Goal: Information Seeking & Learning: Learn about a topic

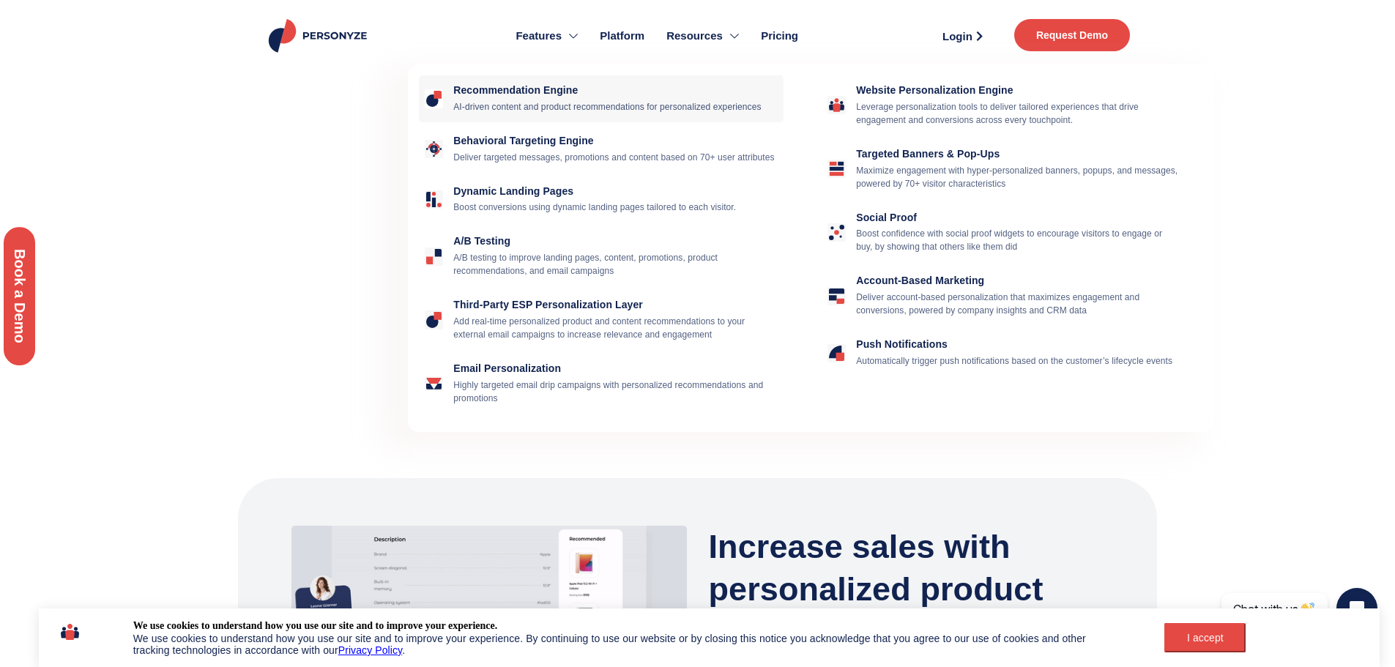
click at [531, 97] on div "Recommendation Engine AI-driven content and product recommendations for persona…" at bounding box center [615, 98] width 325 height 29
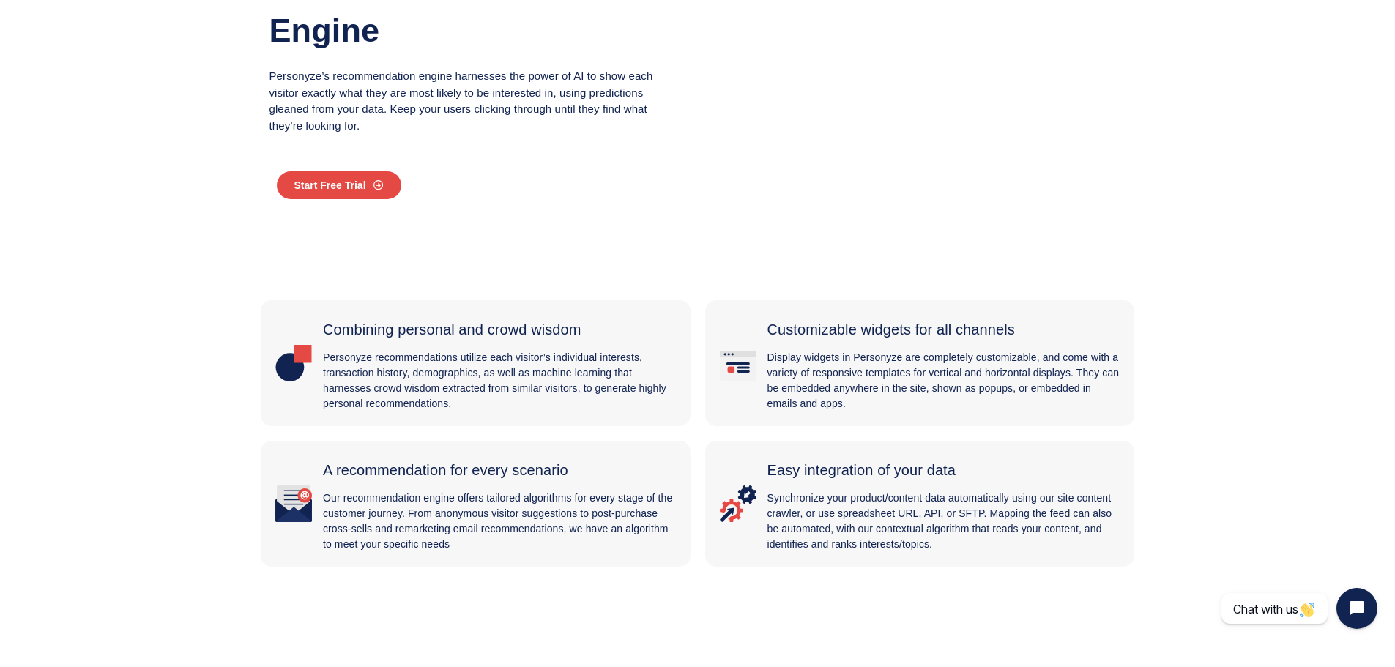
scroll to position [293, 0]
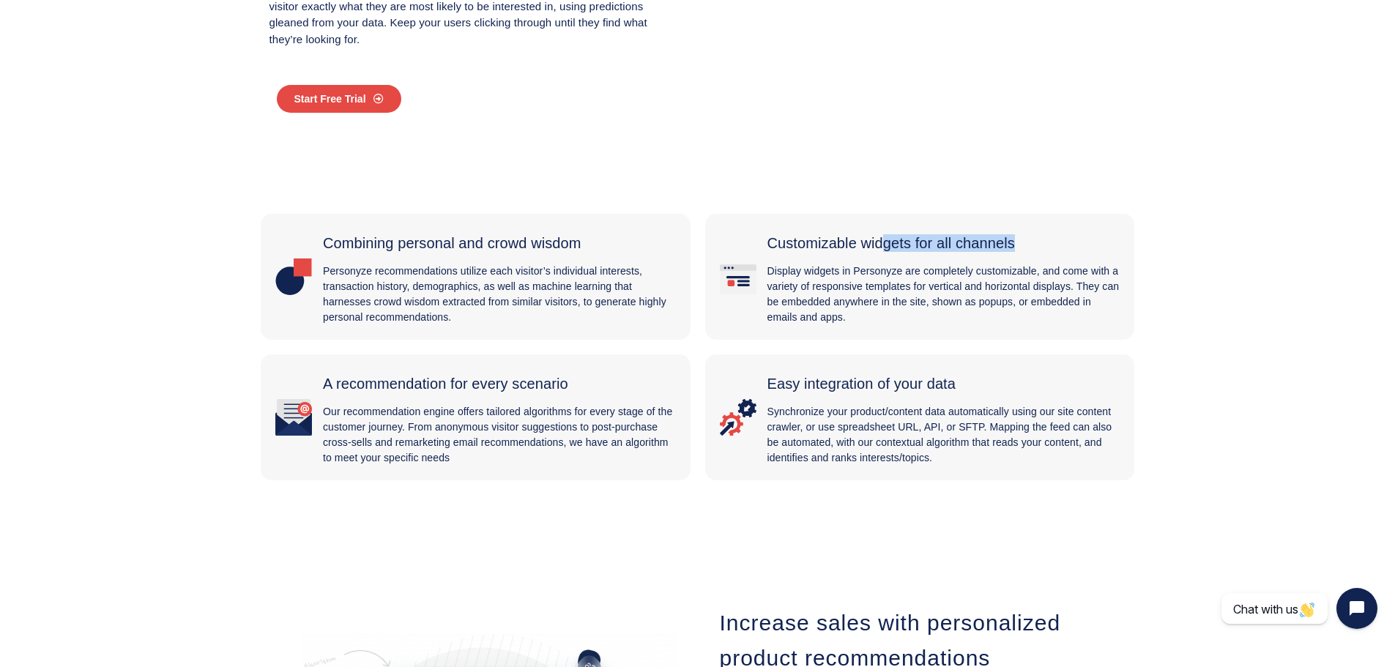
drag, startPoint x: 841, startPoint y: 244, endPoint x: 965, endPoint y: 246, distance: 124.6
click at [965, 246] on span "Customizable widgets for all channels" at bounding box center [892, 243] width 248 height 16
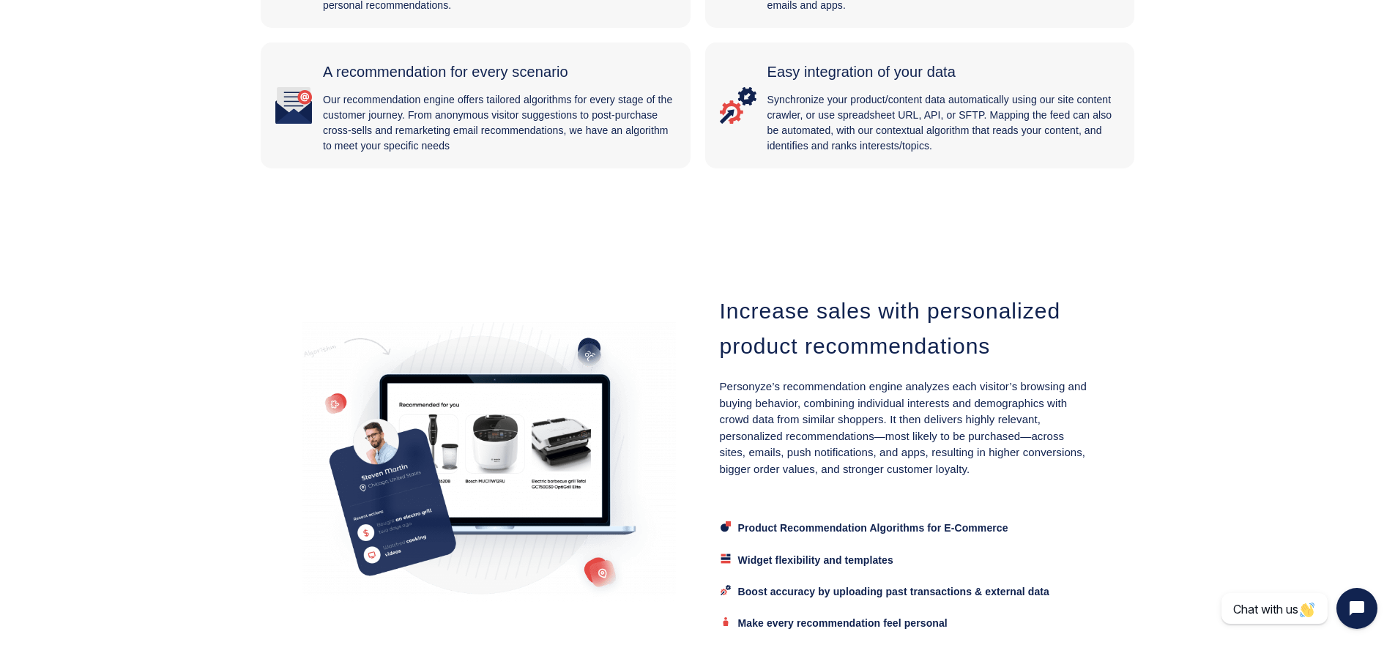
scroll to position [806, 0]
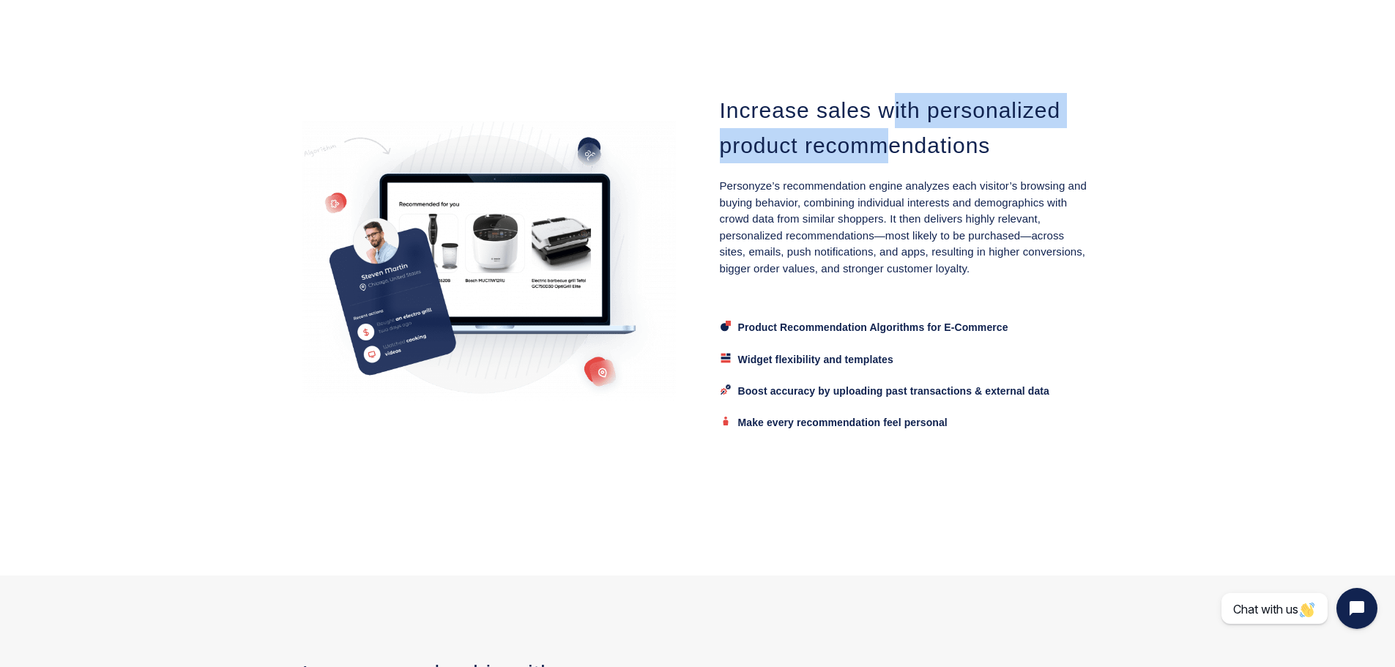
drag, startPoint x: 892, startPoint y: 116, endPoint x: 892, endPoint y: 158, distance: 41.8
click at [892, 158] on h3 "Increase sales with personalized product recommendations" at bounding box center [907, 128] width 374 height 70
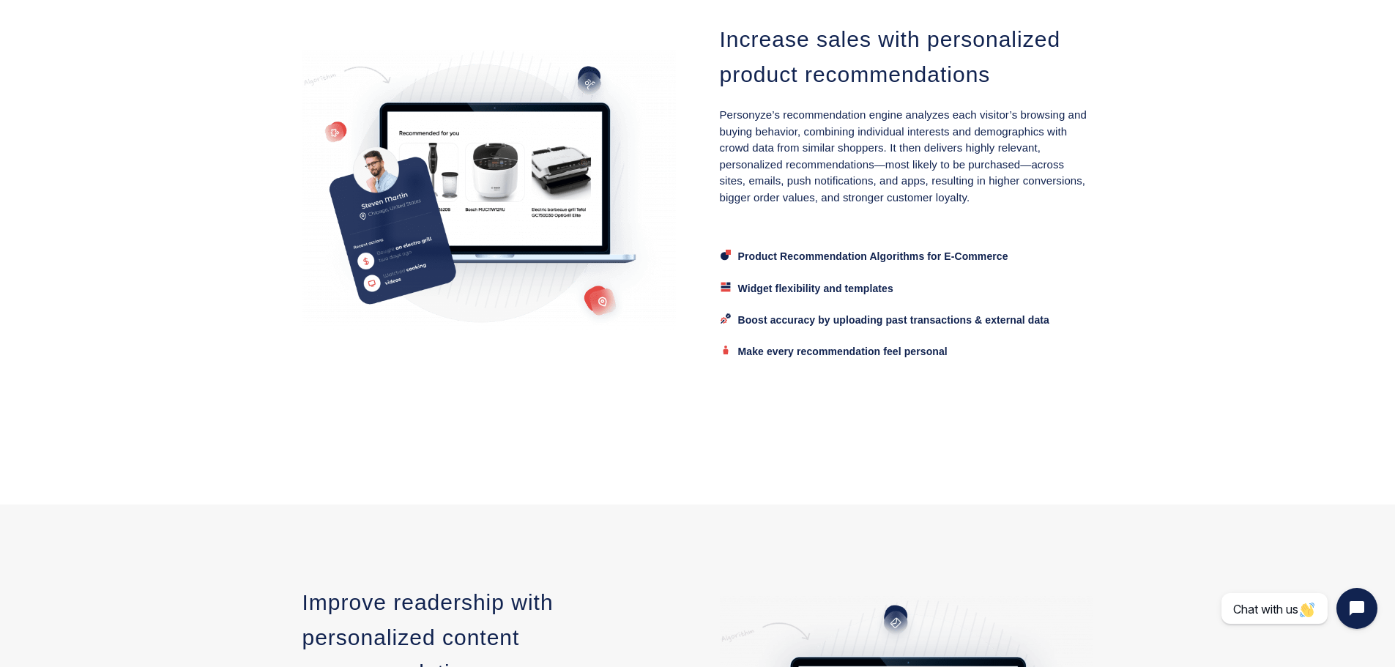
scroll to position [879, 0]
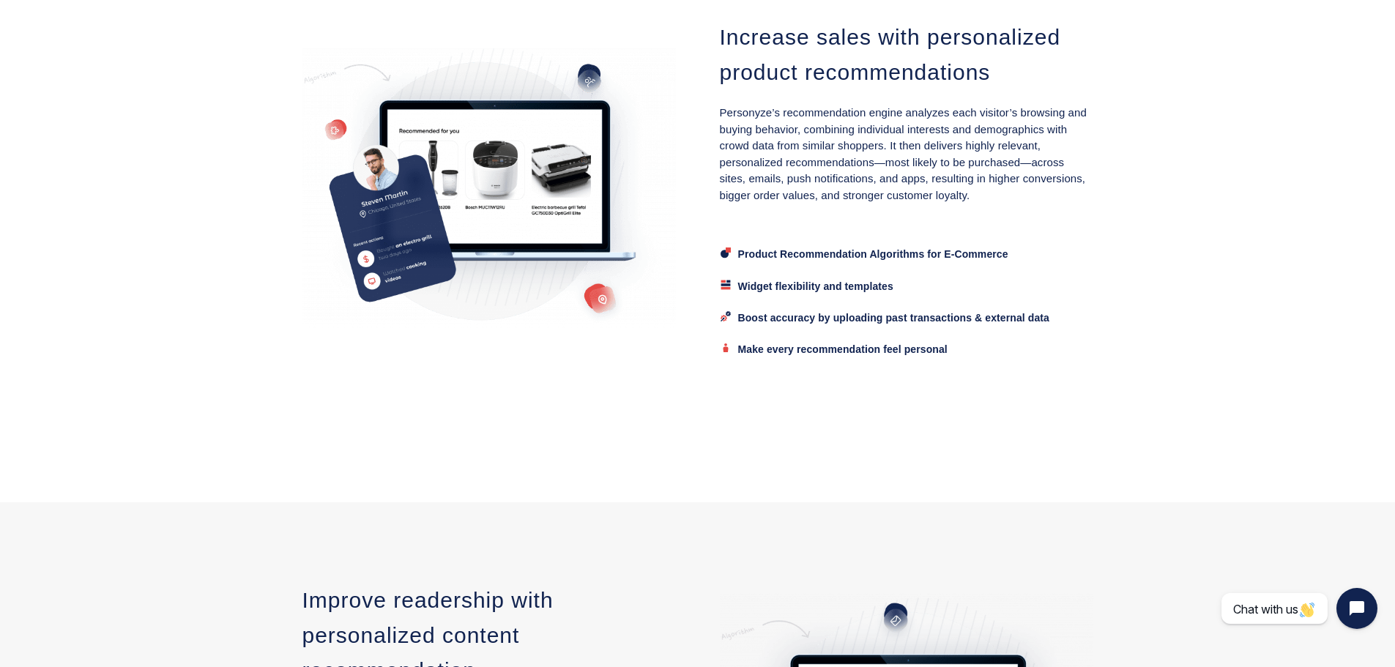
click at [835, 250] on span "Product Recommendation Algorithms for E-Commerce" at bounding box center [873, 255] width 270 height 12
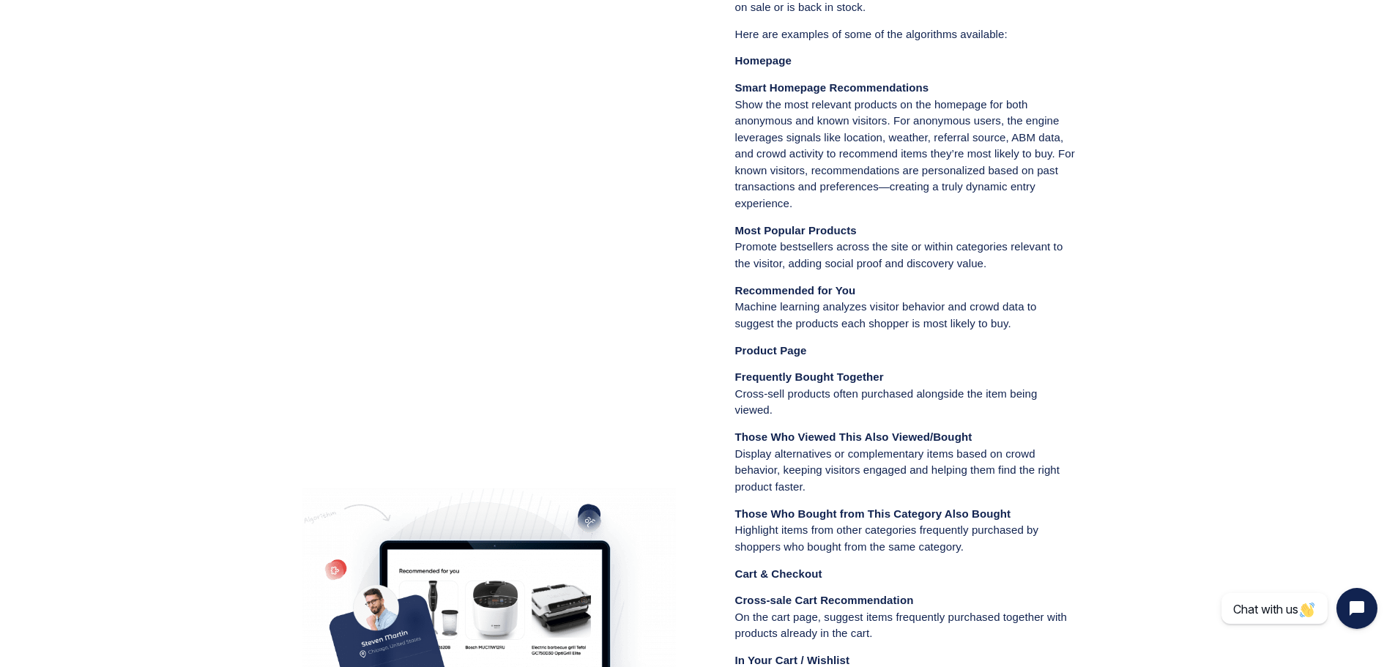
scroll to position [1321, 0]
drag, startPoint x: 769, startPoint y: 101, endPoint x: 894, endPoint y: 102, distance: 125.3
click at [894, 102] on p "Smart Homepage Recommendations Show the most relevant products on the homepage …" at bounding box center [906, 145] width 343 height 132
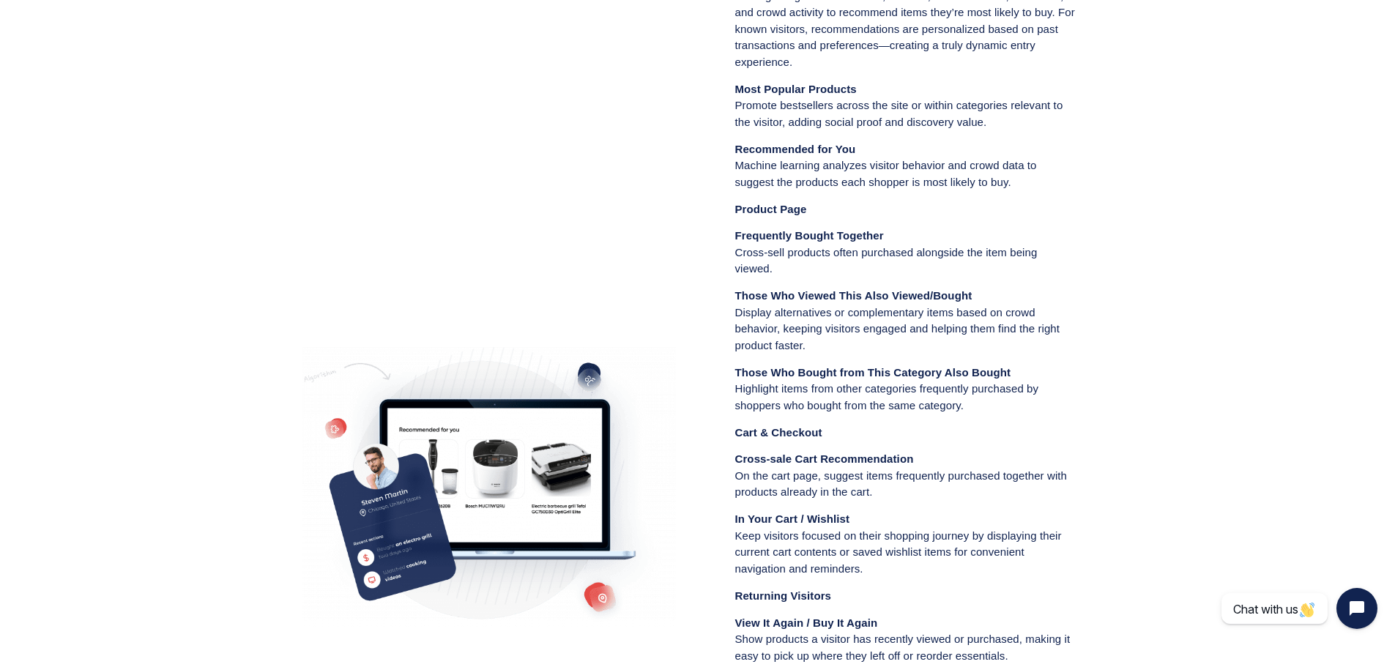
scroll to position [1468, 0]
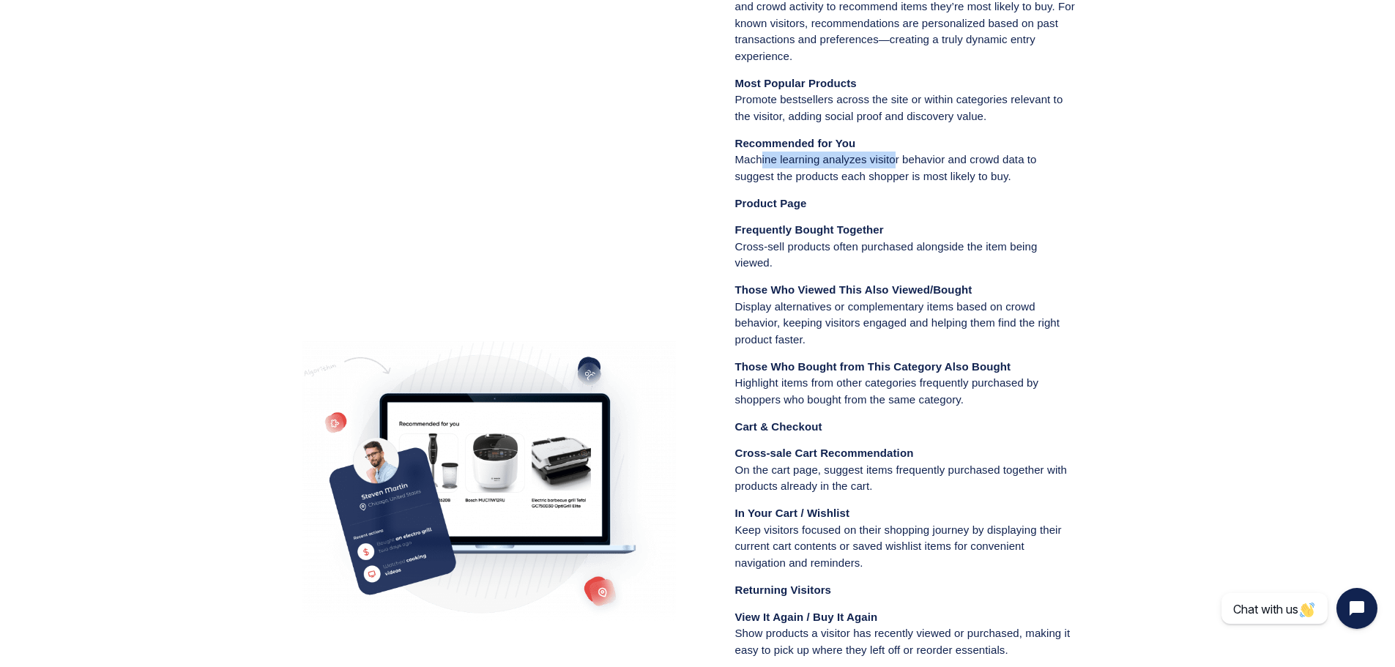
drag, startPoint x: 760, startPoint y: 160, endPoint x: 895, endPoint y: 164, distance: 134.9
click at [895, 164] on p "Recommended for You Machine learning analyzes visitor behavior and crowd data t…" at bounding box center [906, 161] width 343 height 50
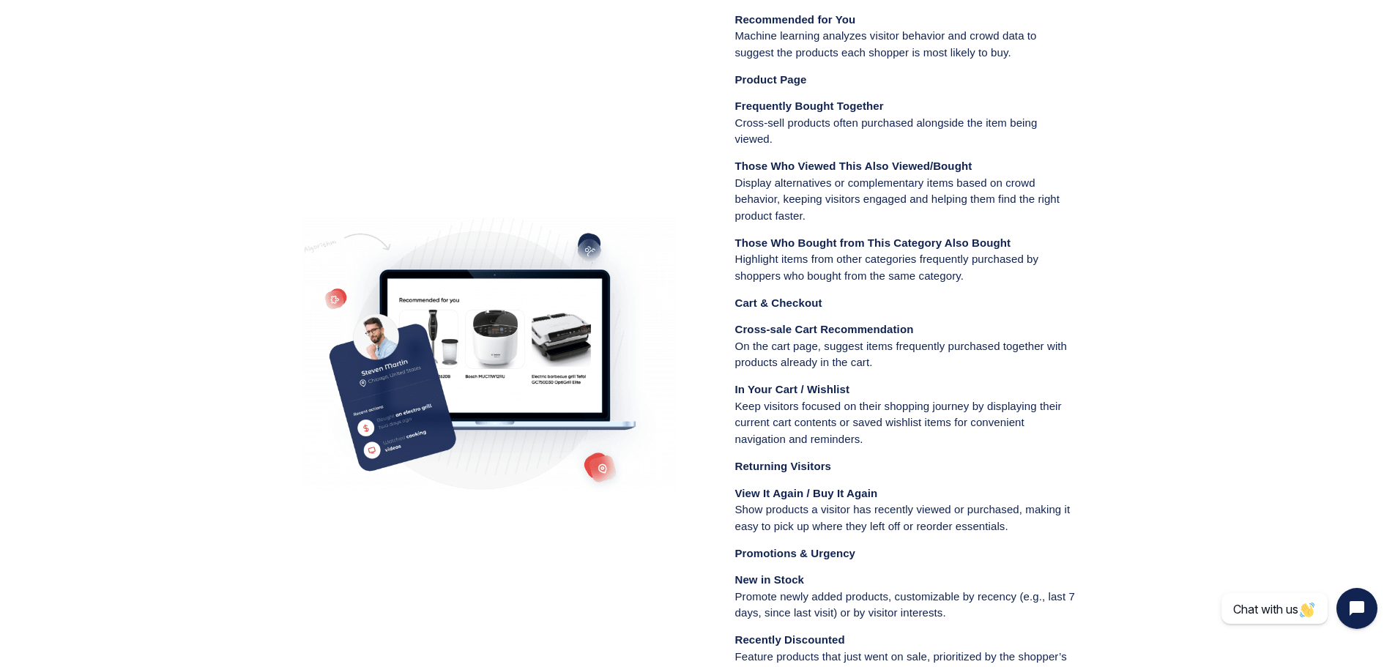
scroll to position [1615, 0]
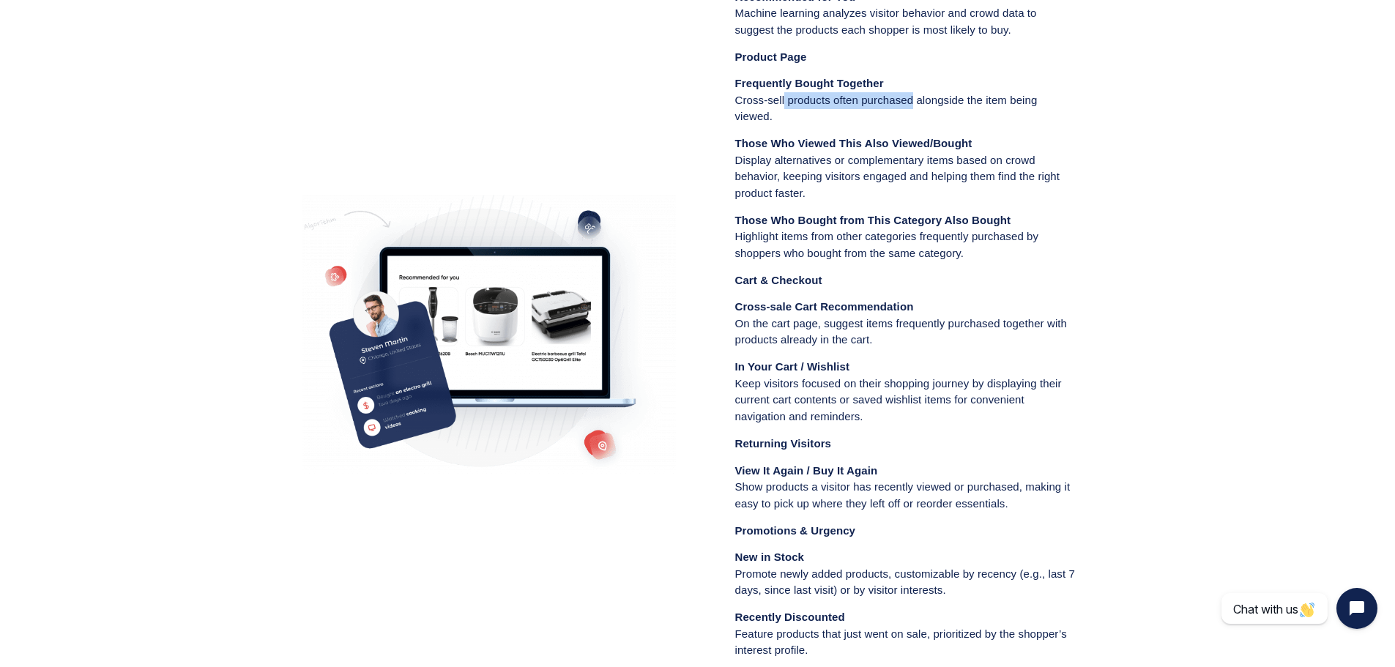
drag, startPoint x: 784, startPoint y: 100, endPoint x: 915, endPoint y: 100, distance: 131.1
click at [915, 100] on p "Frequently Bought Together Cross-sell products often purchased alongside the it…" at bounding box center [906, 100] width 343 height 50
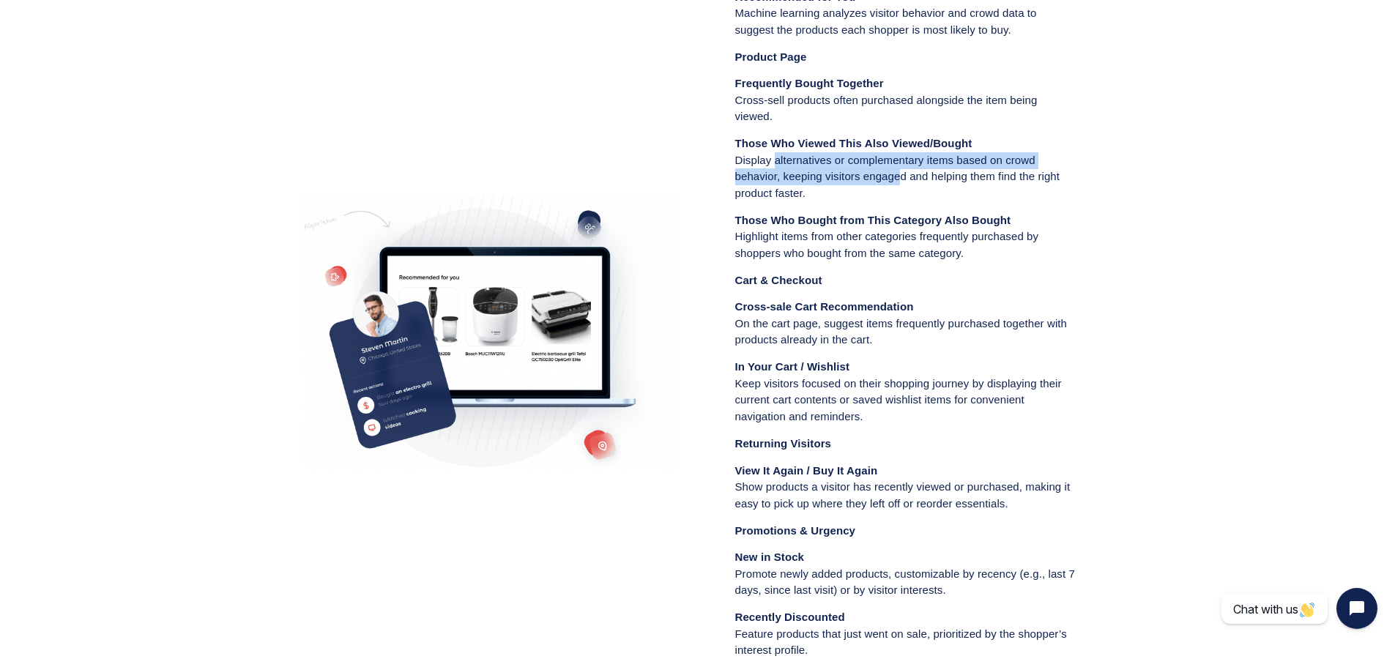
drag, startPoint x: 775, startPoint y: 159, endPoint x: 898, endPoint y: 178, distance: 124.5
click at [898, 178] on p "Those Who Viewed This Also Viewed/Bought Display alternatives or complementary …" at bounding box center [906, 169] width 343 height 66
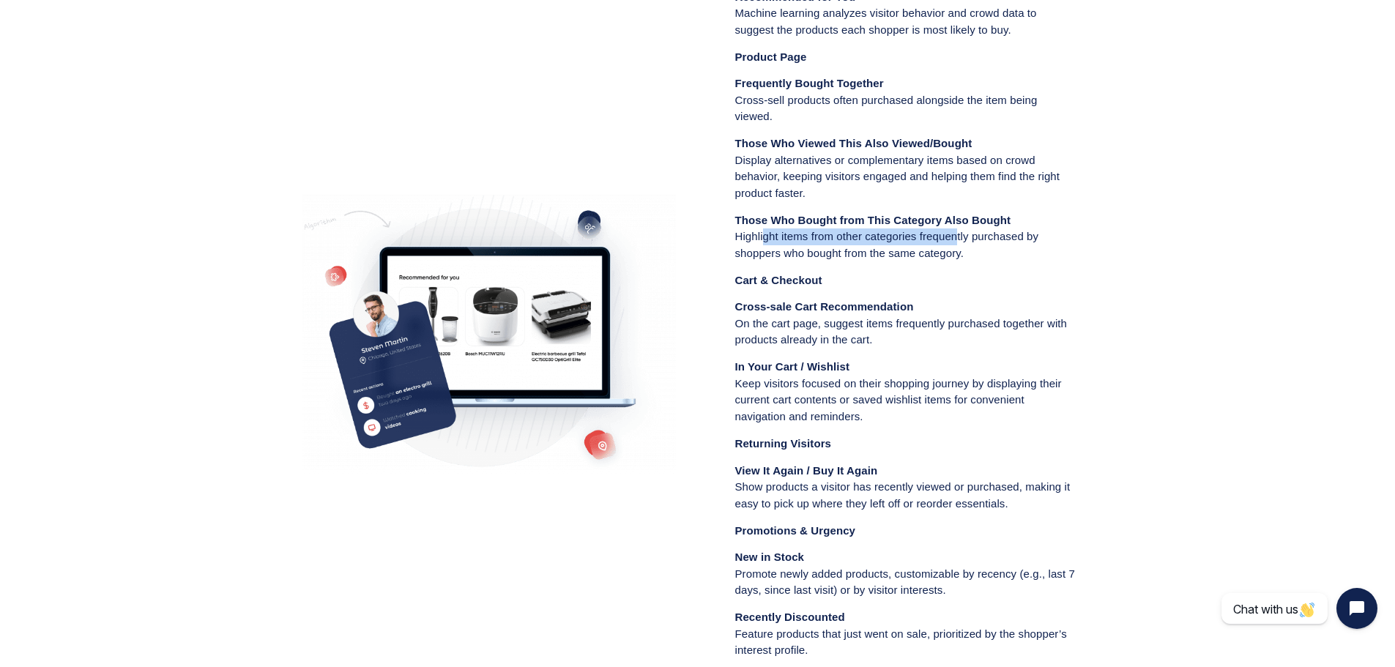
drag, startPoint x: 766, startPoint y: 237, endPoint x: 956, endPoint y: 240, distance: 190.5
click at [956, 240] on p "Those Who Bought from This Category Also Bought Highlight items from other cate…" at bounding box center [906, 237] width 343 height 50
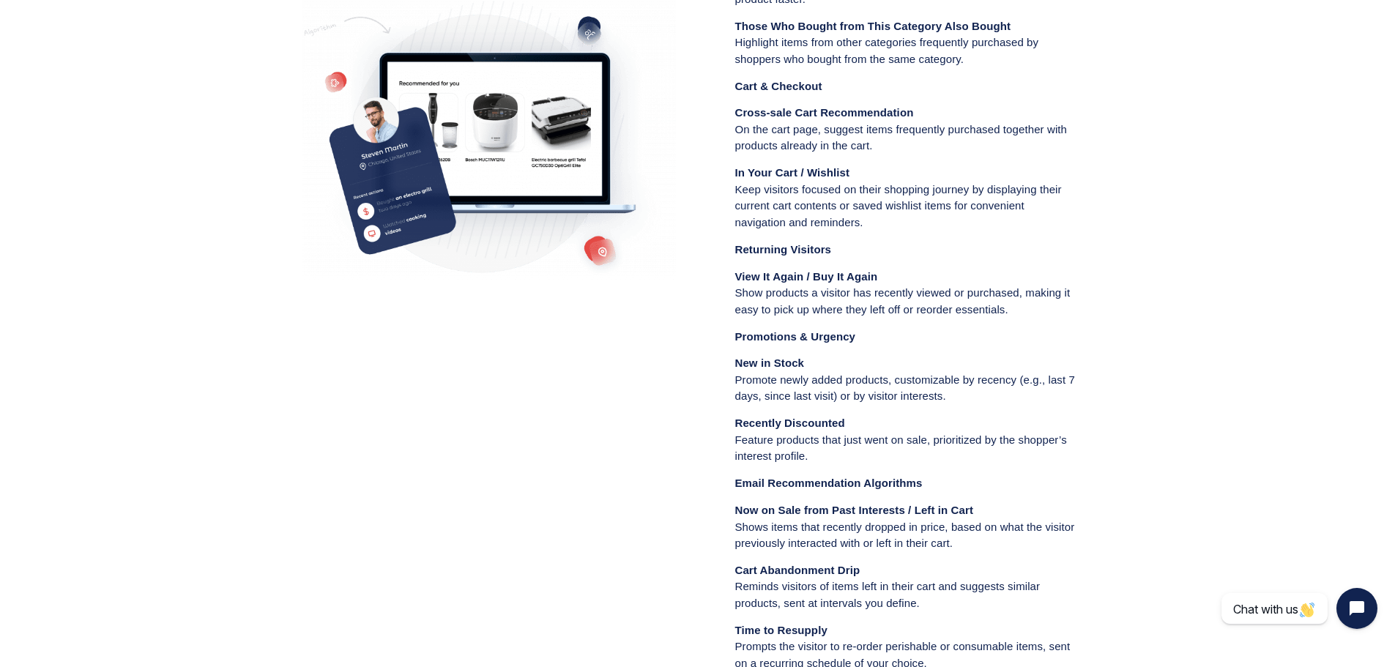
scroll to position [1834, 0]
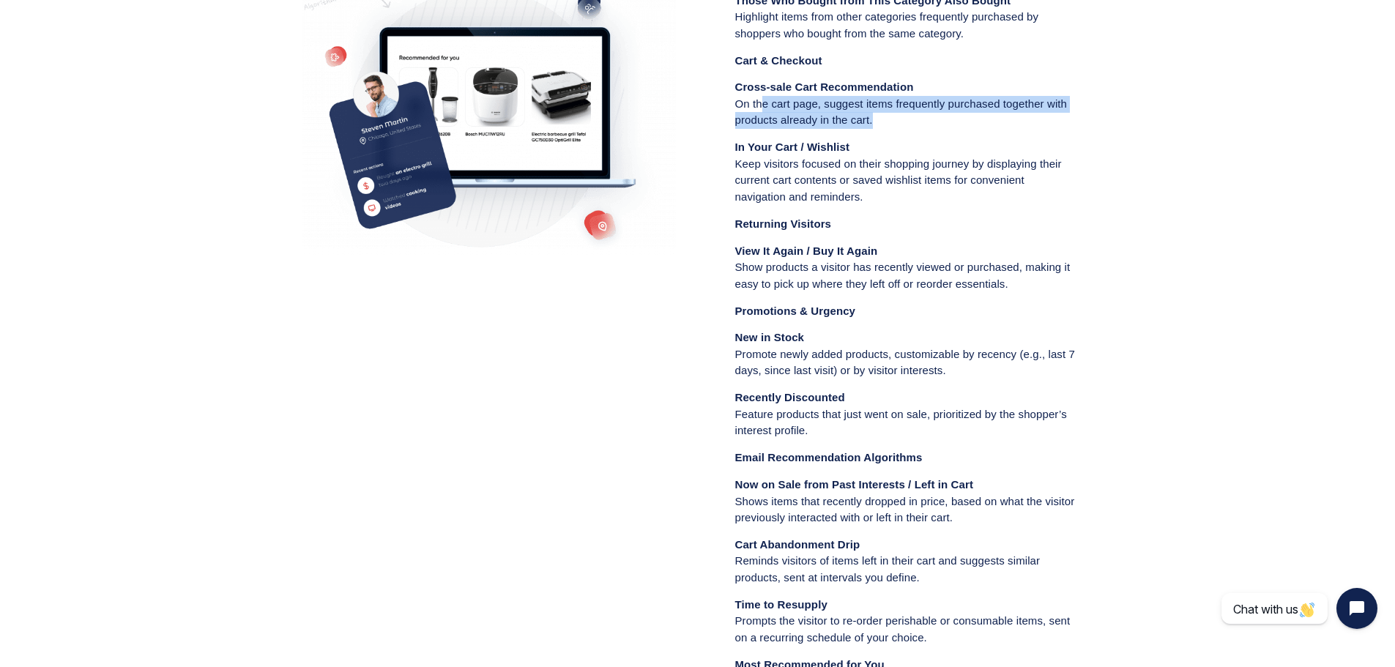
drag, startPoint x: 764, startPoint y: 108, endPoint x: 930, endPoint y: 128, distance: 166.7
click at [930, 128] on p "Cross-sale Cart Recommendation On the cart page, suggest items frequently purch…" at bounding box center [906, 104] width 343 height 50
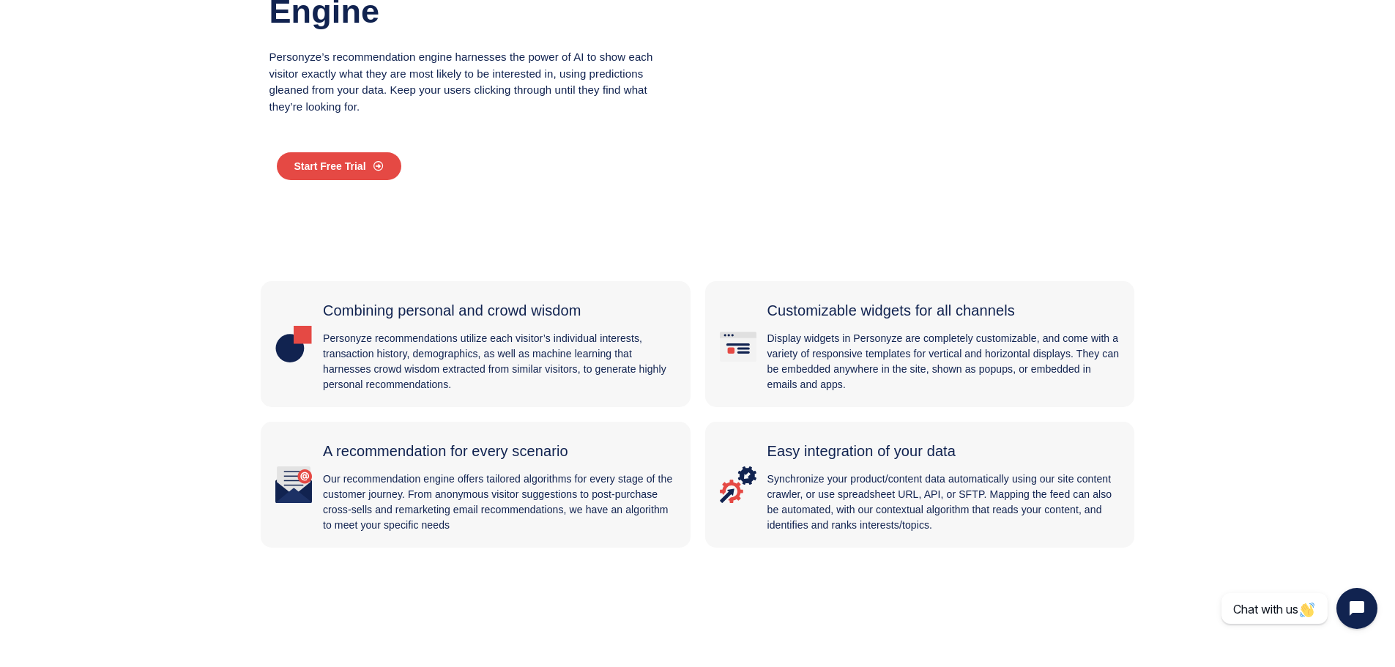
scroll to position [0, 0]
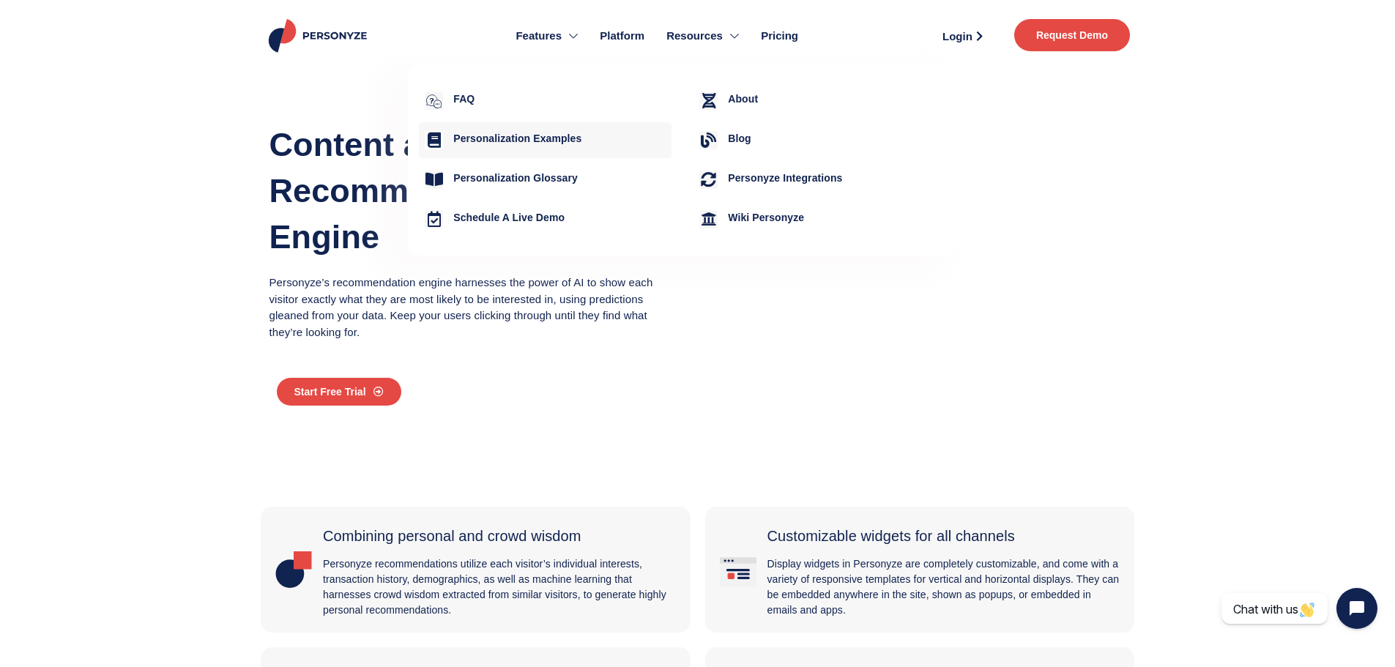
click at [516, 136] on h4 "Personalization Examples" at bounding box center [559, 139] width 212 height 12
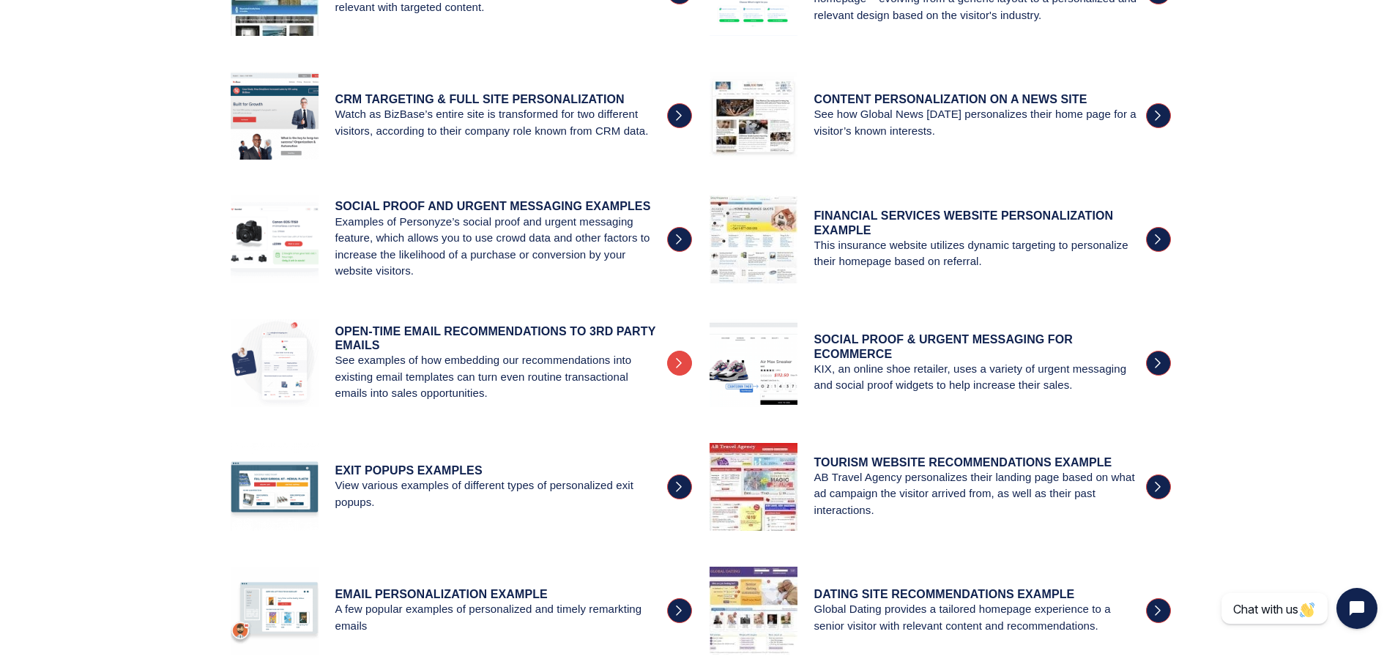
scroll to position [1099, 0]
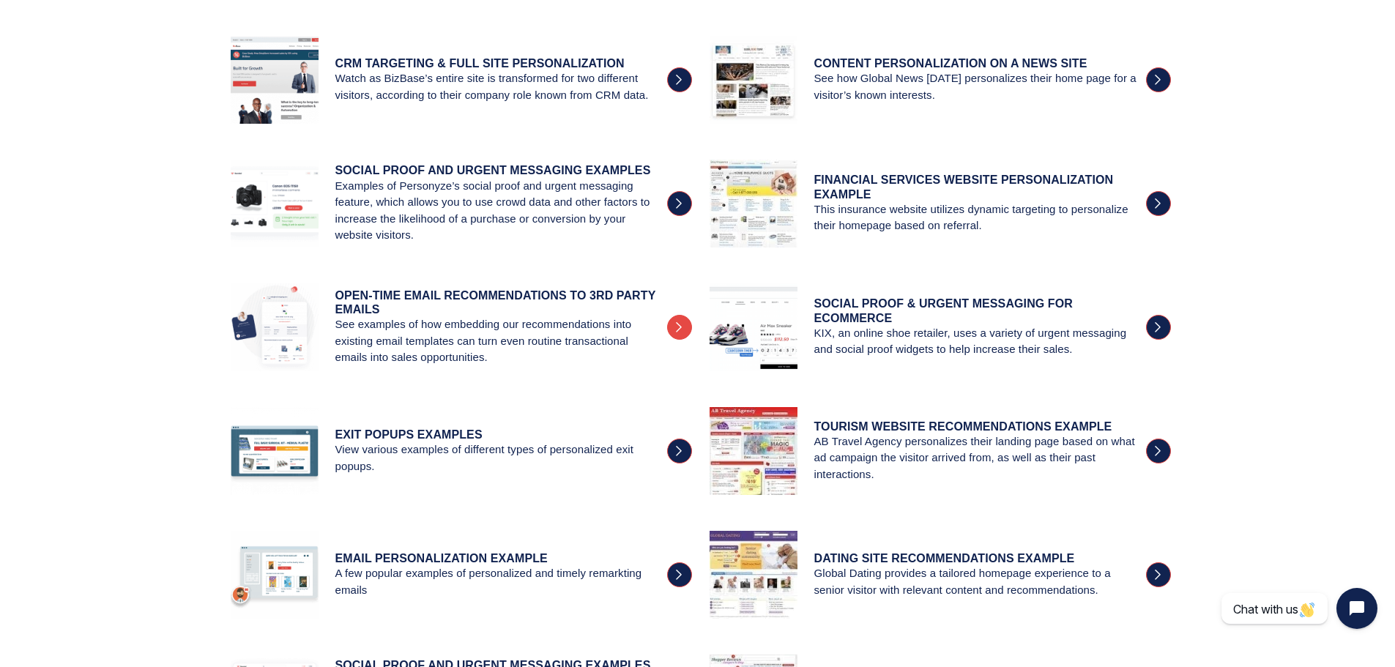
click at [475, 284] on div "Open-Time Email Recommendations to 3rd Party Emails See examples of how embeddi…" at bounding box center [458, 334] width 479 height 124
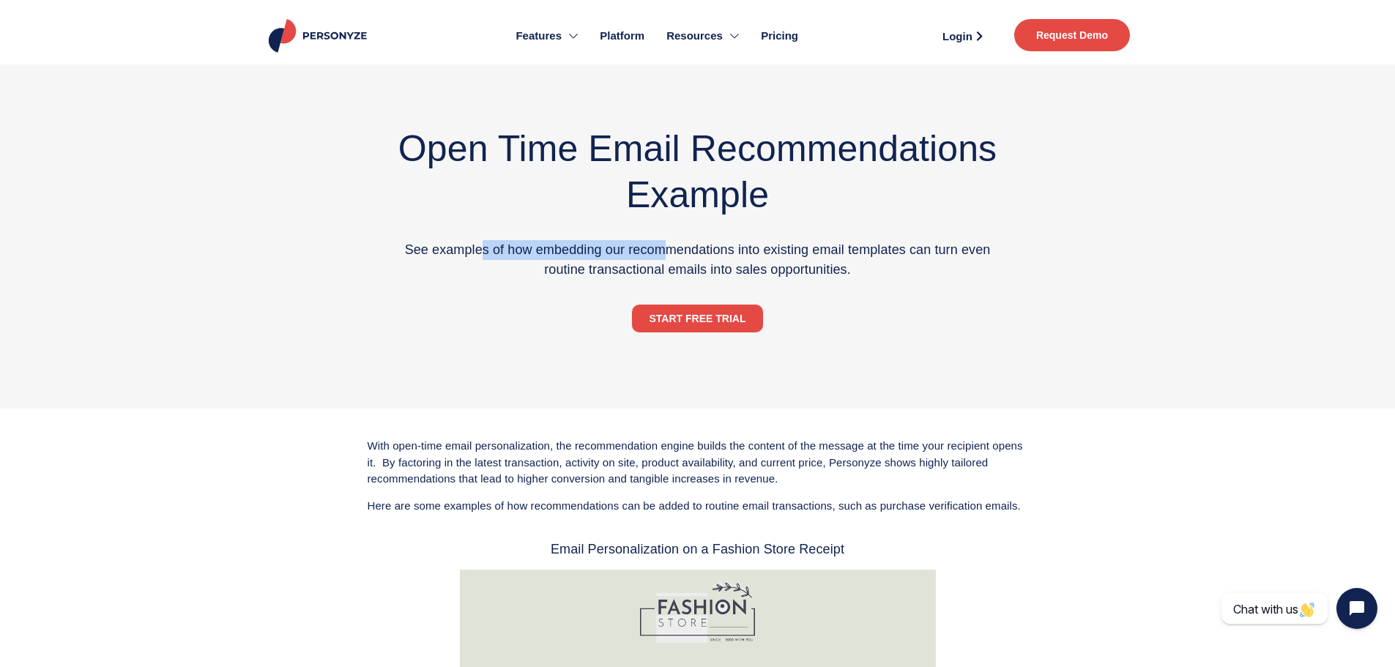
drag, startPoint x: 484, startPoint y: 248, endPoint x: 673, endPoint y: 250, distance: 189.0
click at [673, 250] on p "See examples of how embedding our recommendations into existing email templates…" at bounding box center [698, 260] width 602 height 40
drag, startPoint x: 577, startPoint y: 250, endPoint x: 845, endPoint y: 234, distance: 267.8
click at [845, 234] on div "See examples of how embedding our recommendations into existing email templates…" at bounding box center [698, 265] width 617 height 64
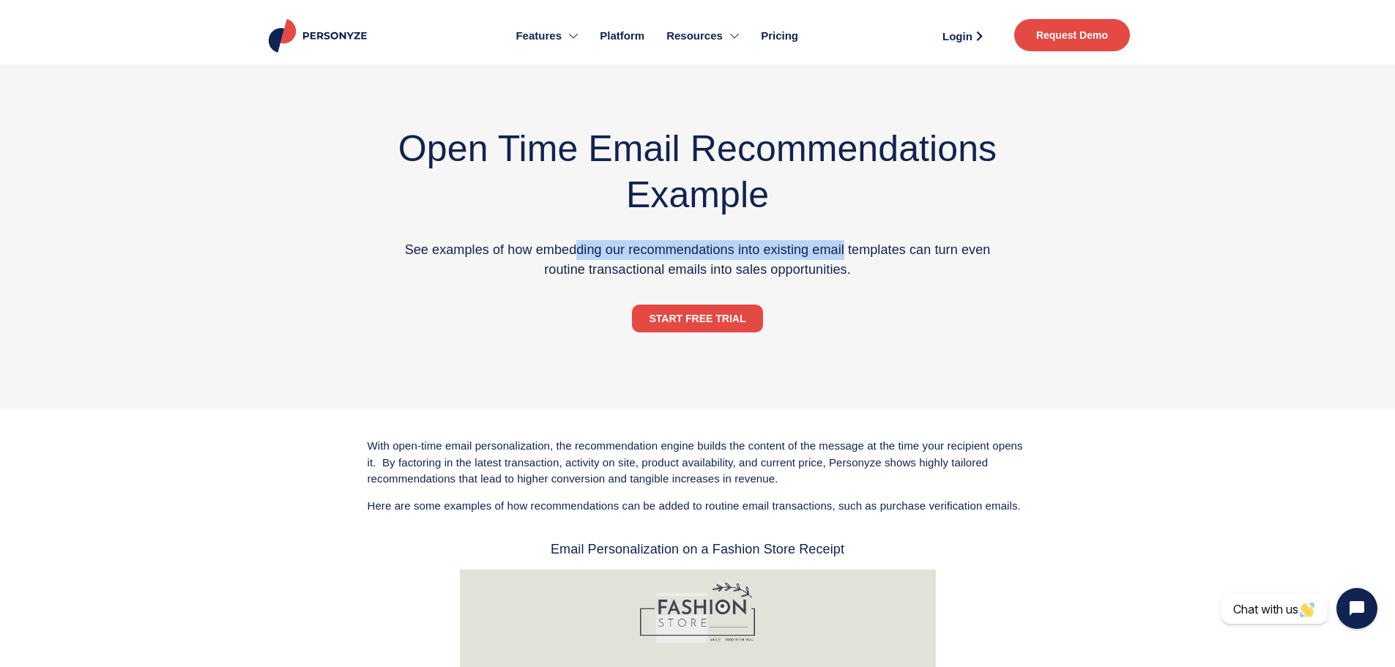
click at [845, 234] on div "See examples of how embedding our recommendations into existing email templates…" at bounding box center [698, 265] width 617 height 64
drag, startPoint x: 778, startPoint y: 237, endPoint x: 901, endPoint y: 234, distance: 123.1
click at [901, 234] on div "See examples of how embedding our recommendations into existing email templates…" at bounding box center [698, 265] width 617 height 64
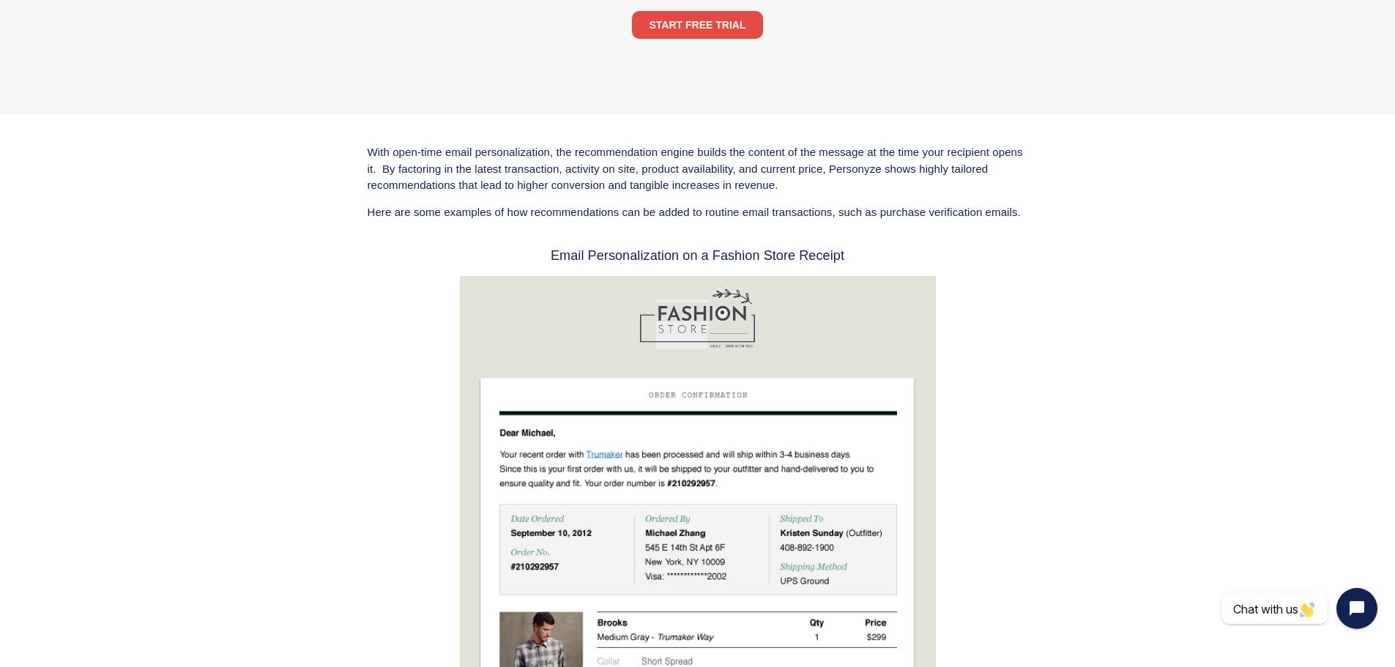
scroll to position [293, 0]
drag, startPoint x: 440, startPoint y: 149, endPoint x: 617, endPoint y: 154, distance: 177.3
click at [617, 154] on p "With open-time email personalization, the recommendation engine builds the cont…" at bounding box center [698, 170] width 661 height 50
drag, startPoint x: 623, startPoint y: 154, endPoint x: 825, endPoint y: 159, distance: 202.2
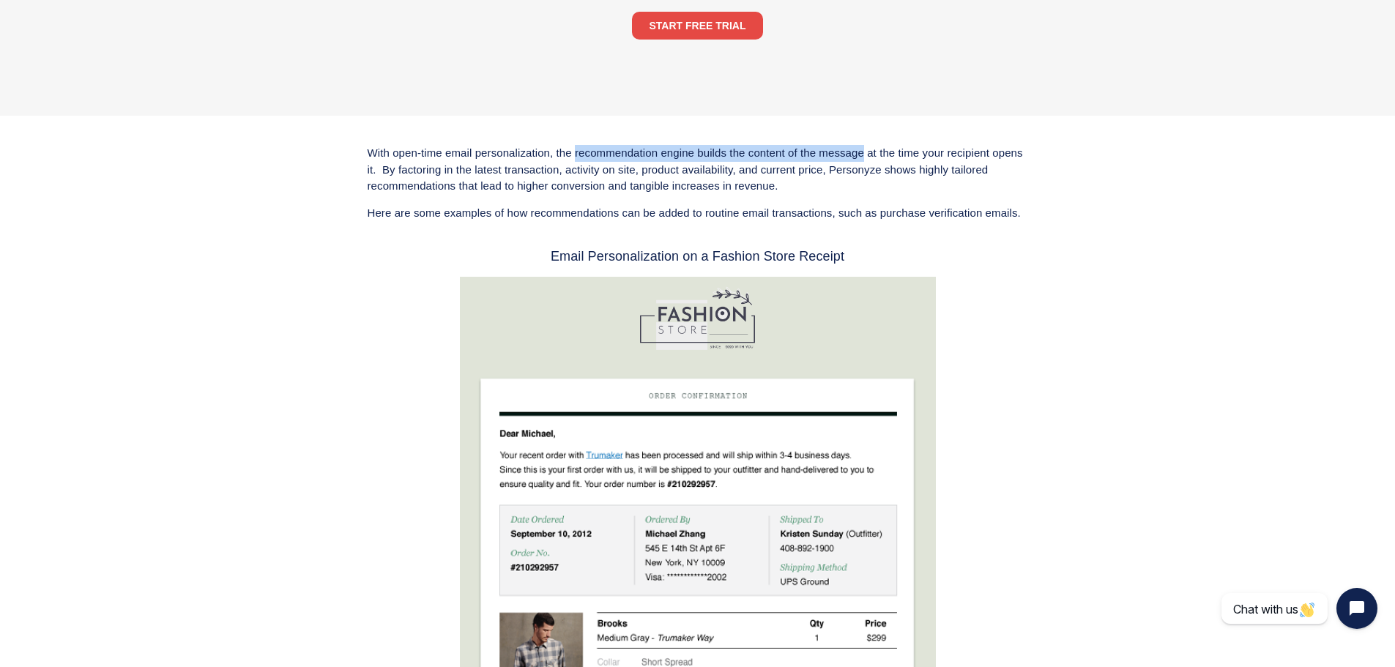
click at [825, 159] on p "With open-time email personalization, the recommendation engine builds the cont…" at bounding box center [698, 170] width 661 height 50
drag, startPoint x: 571, startPoint y: 154, endPoint x: 988, endPoint y: 183, distance: 418.6
click at [988, 183] on p "With open-time email personalization, the recommendation engine builds the cont…" at bounding box center [698, 170] width 661 height 50
click at [971, 187] on p "With open-time email personalization, the recommendation engine builds the cont…" at bounding box center [698, 170] width 661 height 50
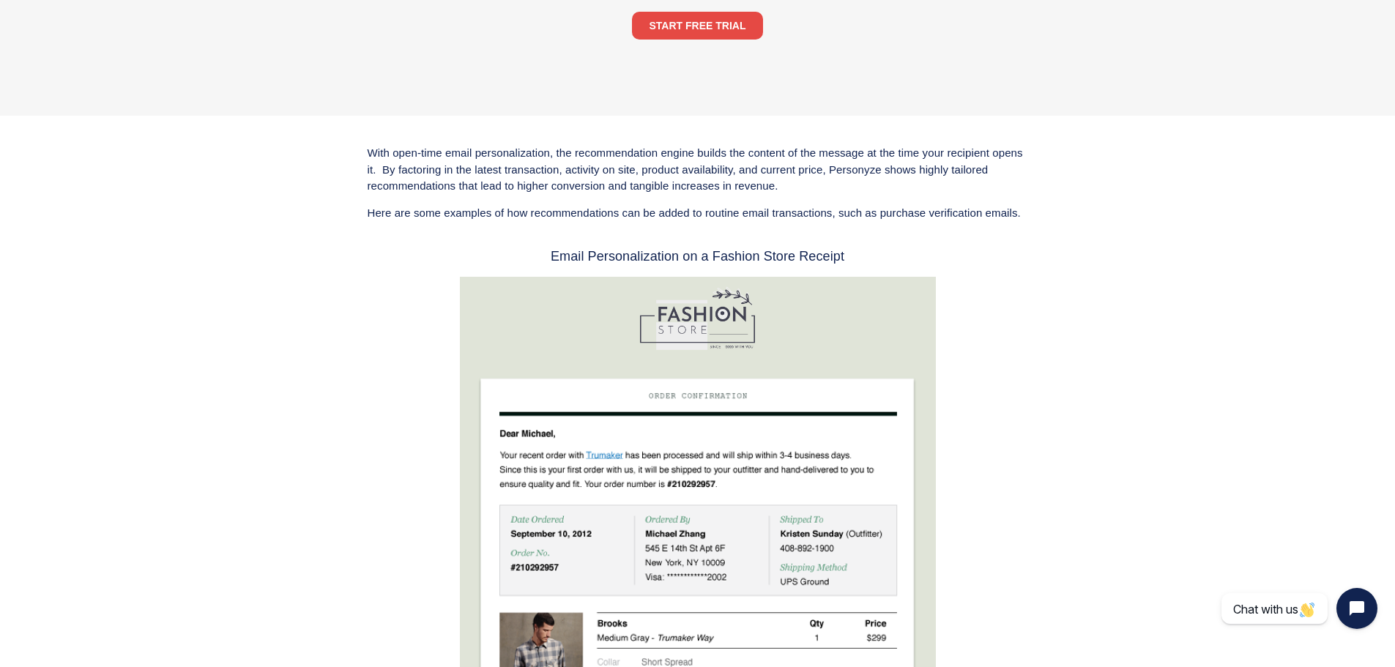
drag, startPoint x: 834, startPoint y: 164, endPoint x: 838, endPoint y: 184, distance: 20.1
click at [838, 184] on p "With open-time email personalization, the recommendation engine builds the cont…" at bounding box center [698, 170] width 661 height 50
drag, startPoint x: 446, startPoint y: 188, endPoint x: 652, endPoint y: 184, distance: 205.9
click at [652, 184] on p "With open-time email personalization, the recommendation engine builds the cont…" at bounding box center [698, 170] width 661 height 50
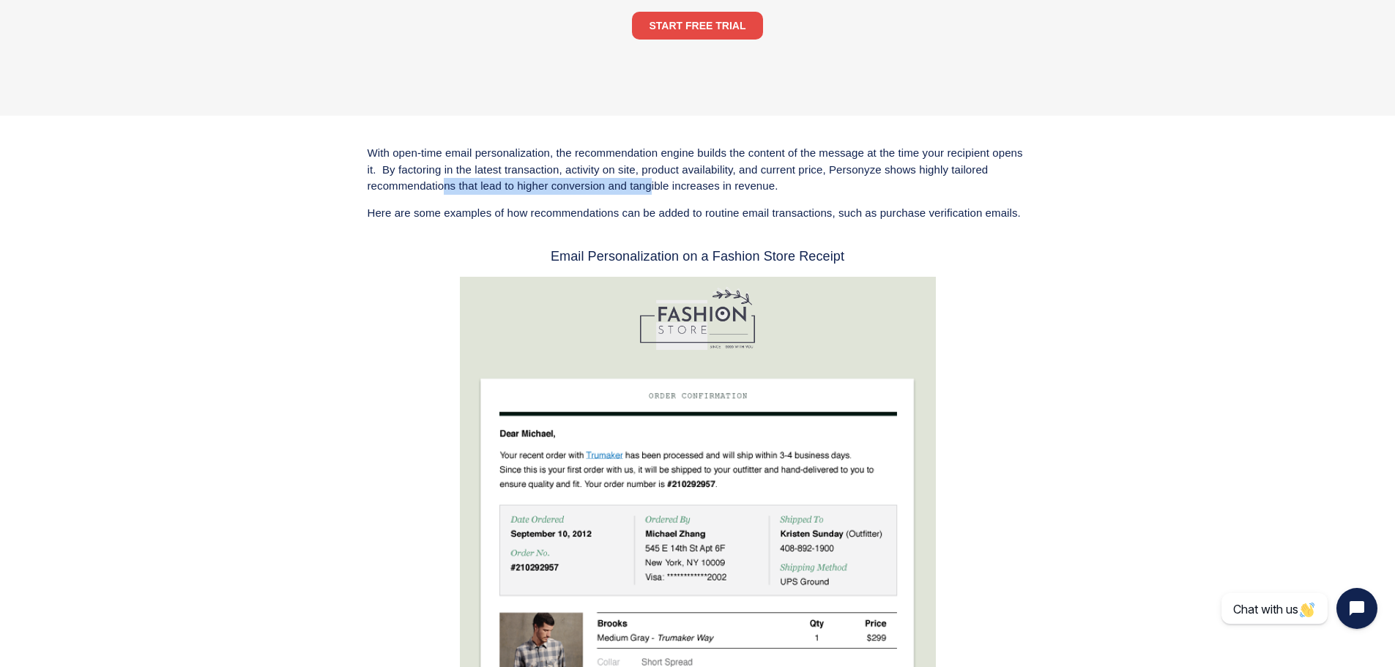
click at [652, 184] on p "With open-time email personalization, the recommendation engine builds the cont…" at bounding box center [698, 170] width 661 height 50
drag, startPoint x: 405, startPoint y: 213, endPoint x: 616, endPoint y: 214, distance: 211.0
click at [616, 214] on p "Here are some examples of how recommendations can be added to routine email tra…" at bounding box center [698, 213] width 661 height 17
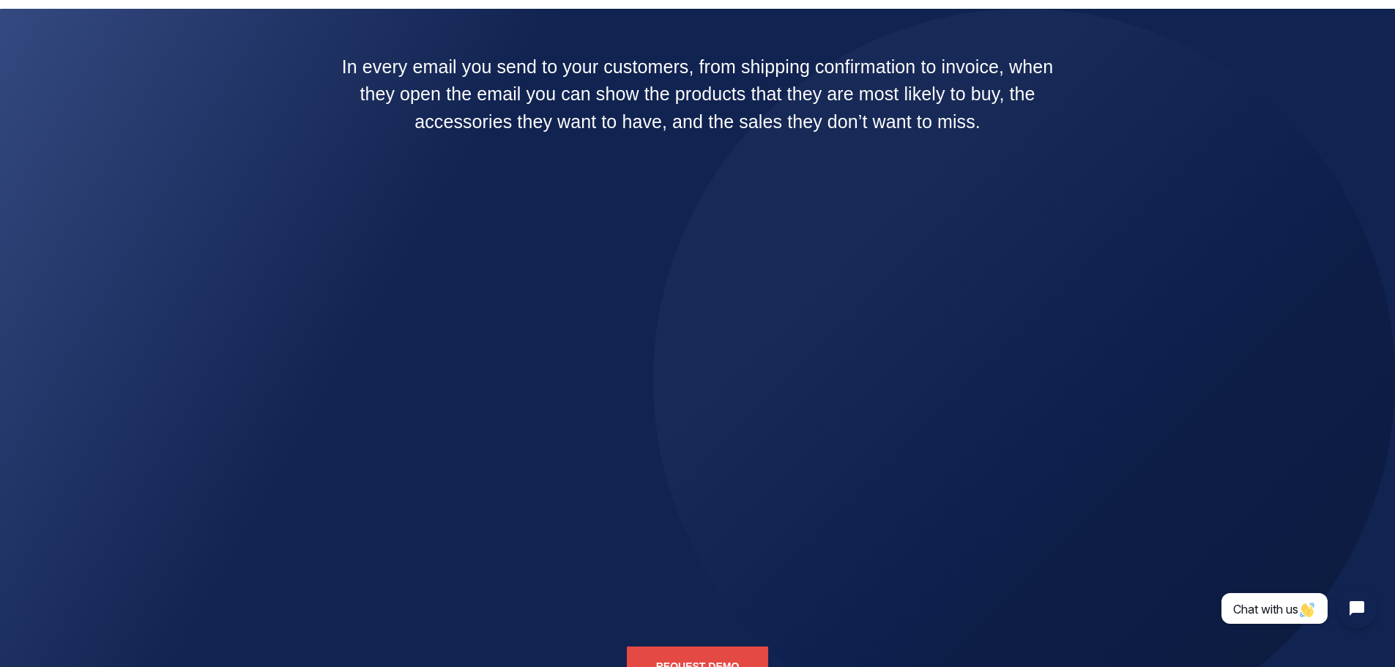
scroll to position [2784, 0]
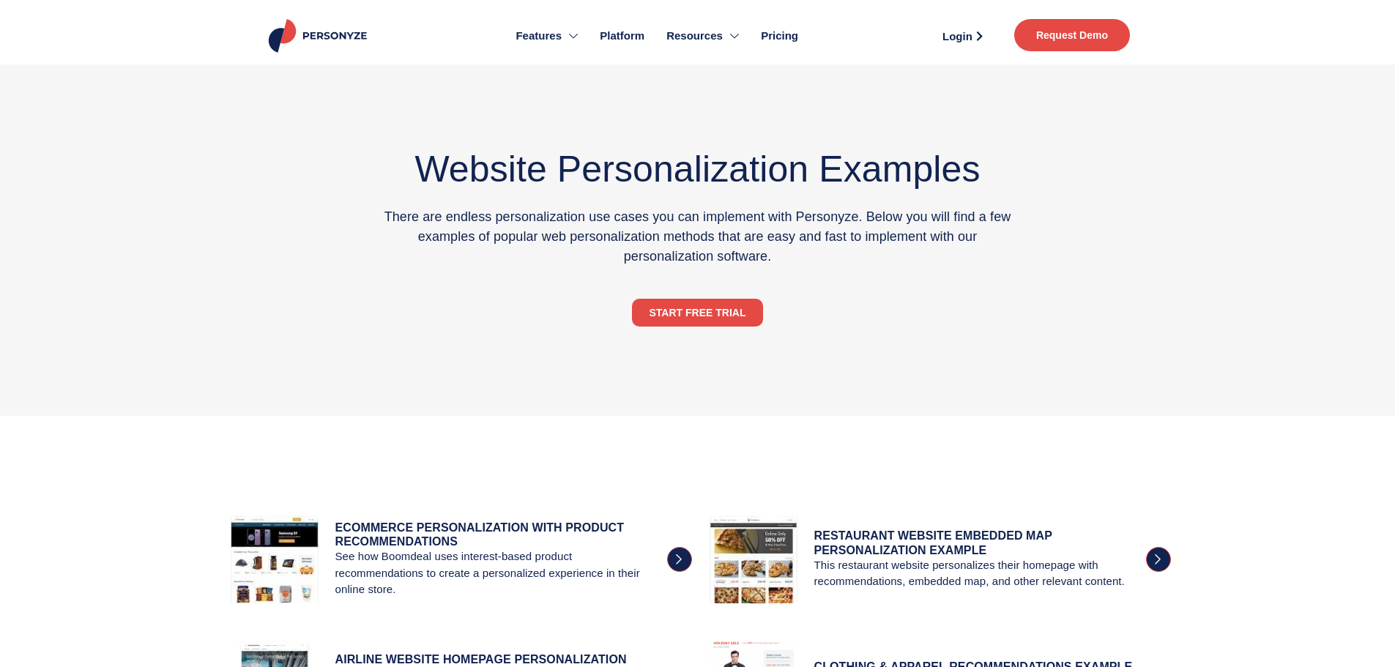
scroll to position [1026, 0]
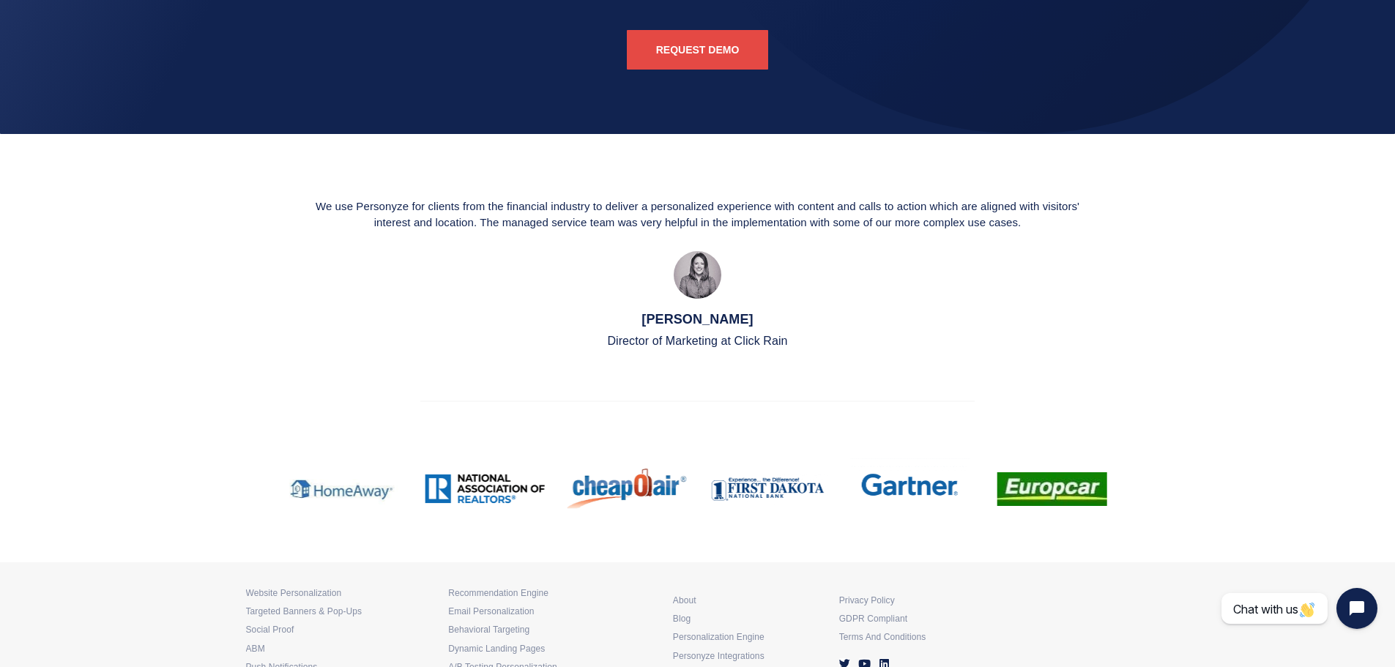
scroll to position [3427, 0]
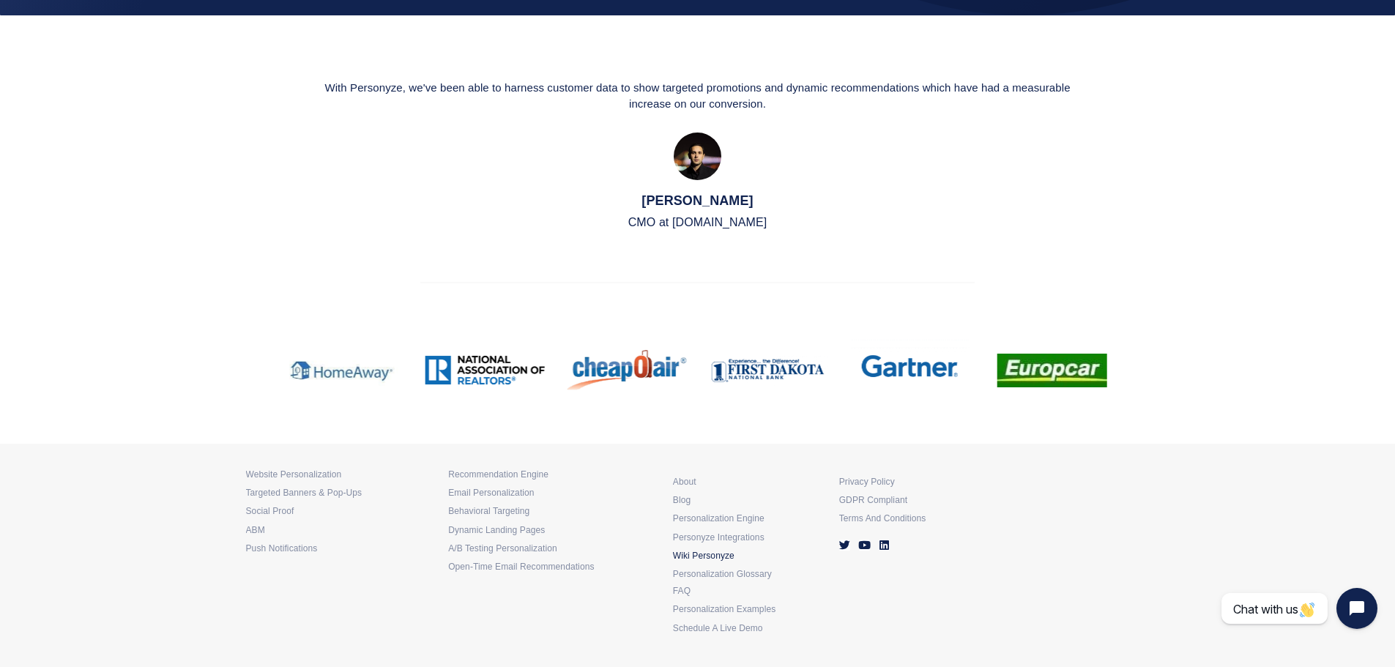
click at [734, 555] on h4 "Wiki Personyze" at bounding box center [749, 556] width 152 height 5
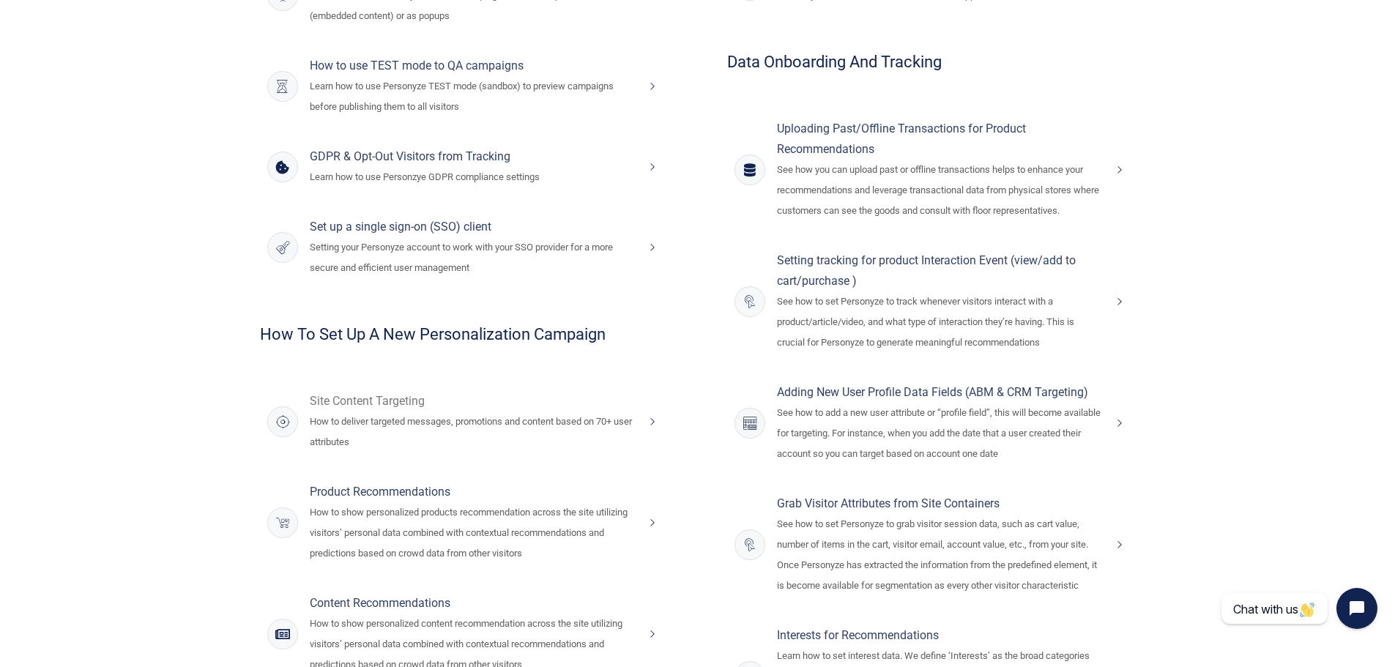
scroll to position [586, 0]
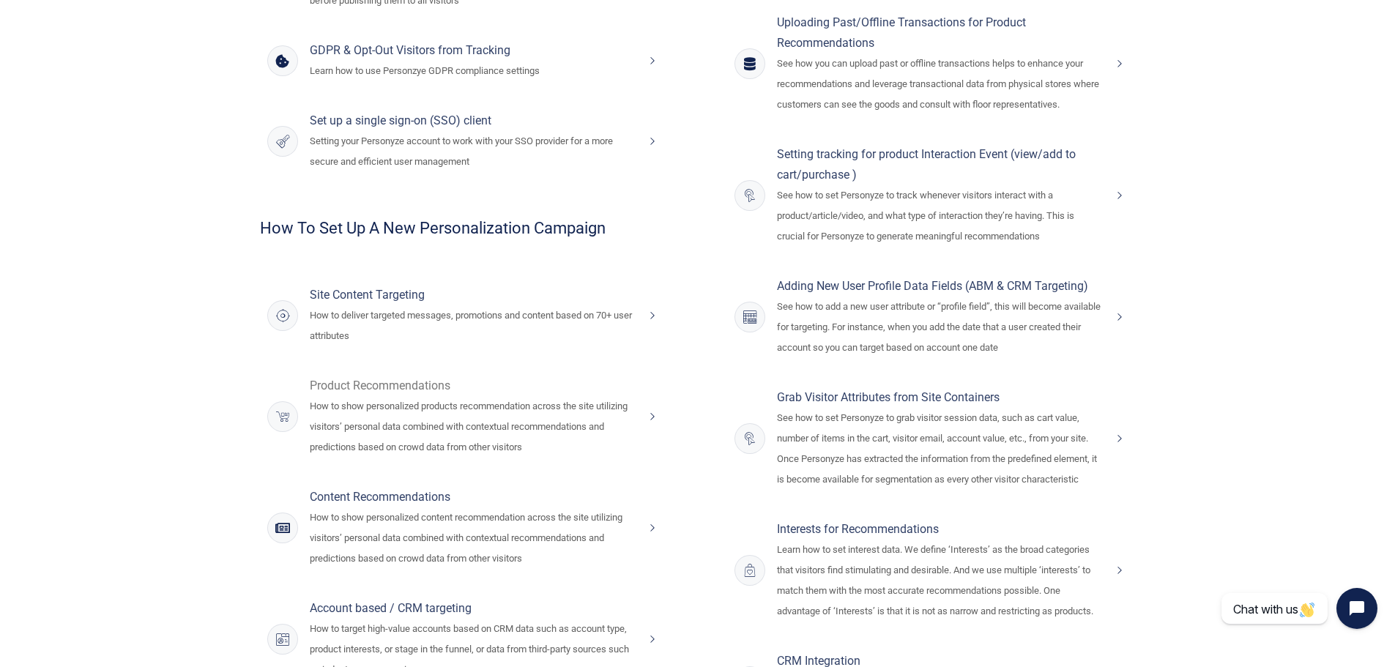
click at [429, 388] on h4 "Product Recommendations" at bounding box center [473, 386] width 327 height 21
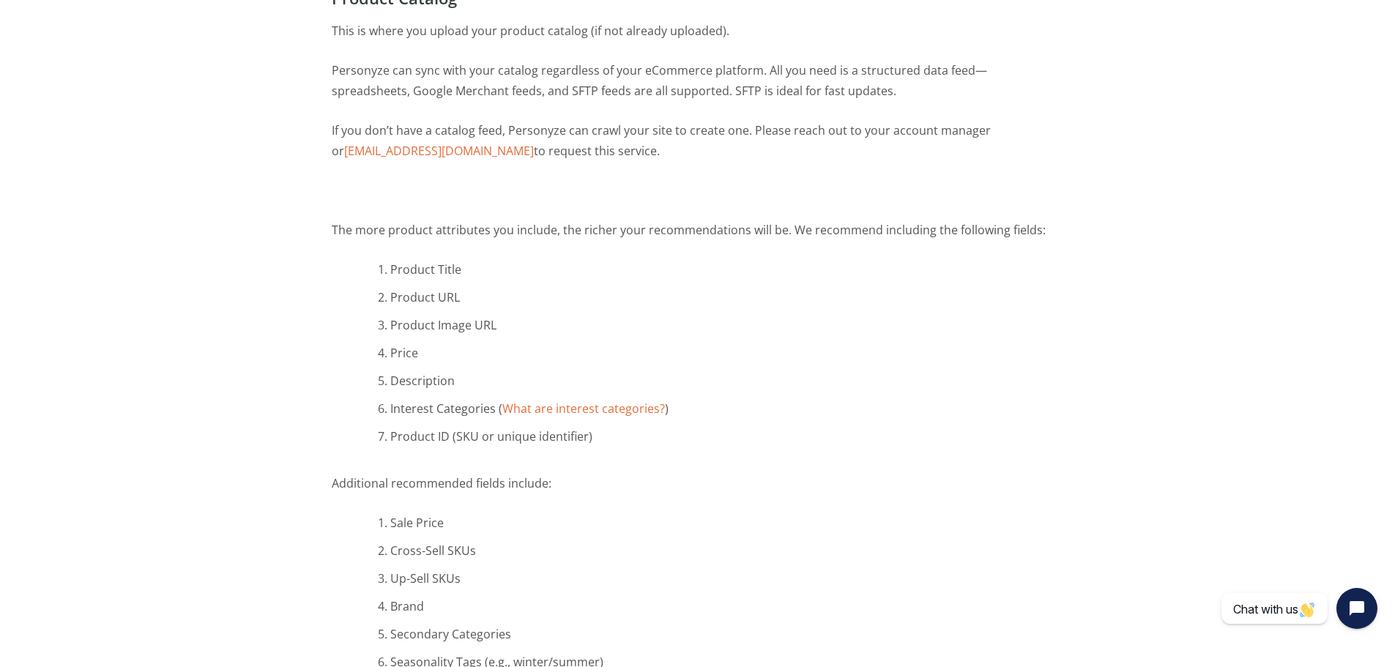
scroll to position [1026, 0]
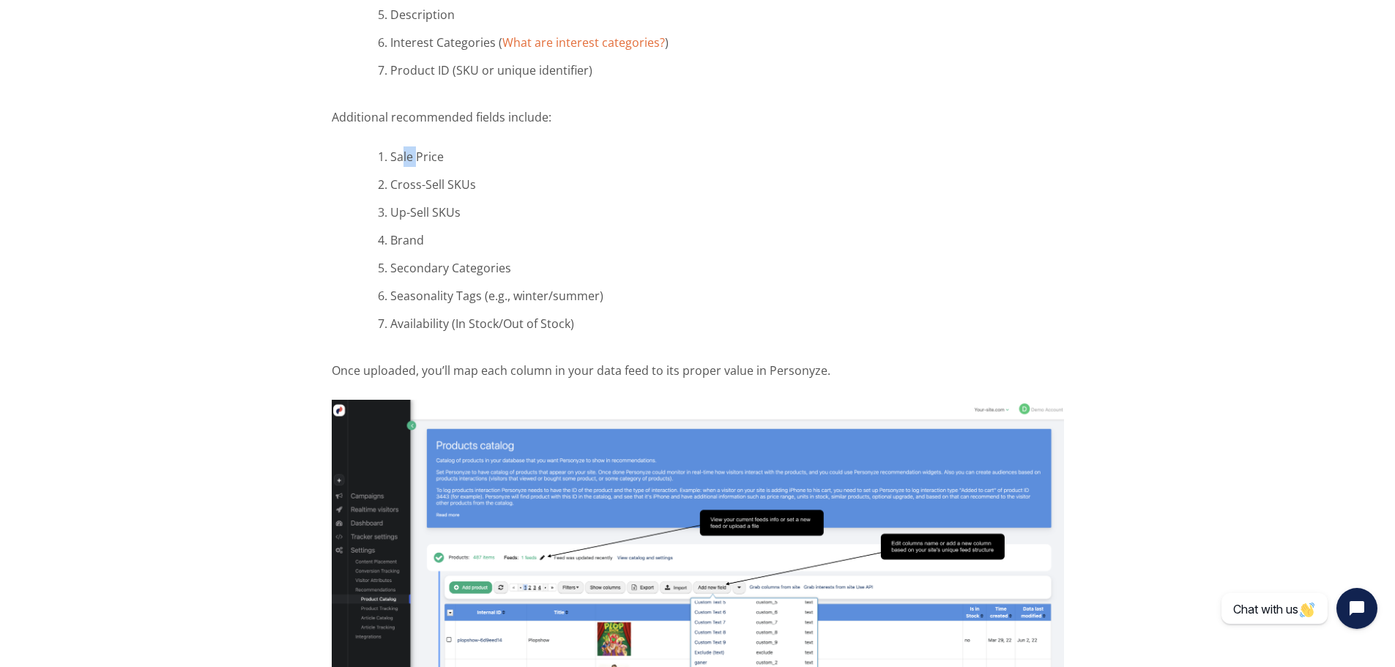
drag, startPoint x: 404, startPoint y: 157, endPoint x: 419, endPoint y: 157, distance: 15.4
click at [415, 157] on li "Sale Price" at bounding box center [727, 157] width 674 height 21
click at [419, 157] on li "Sale Price" at bounding box center [727, 157] width 674 height 21
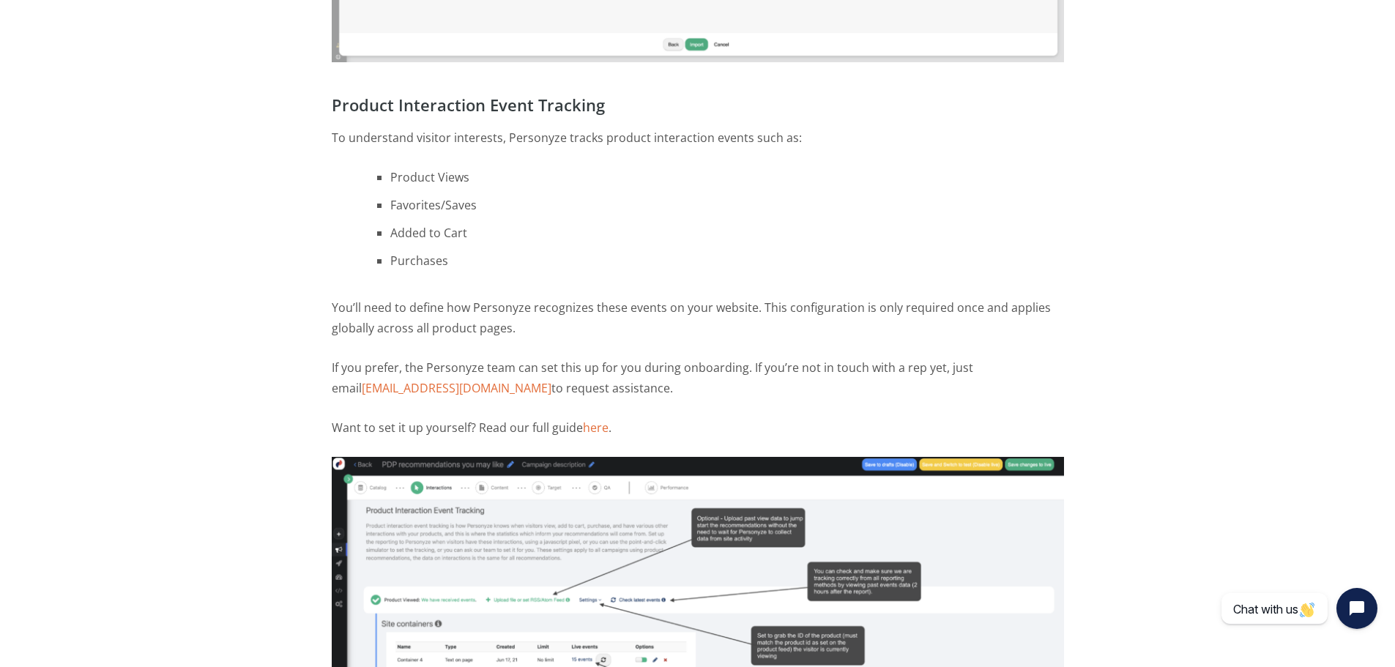
scroll to position [3077, 0]
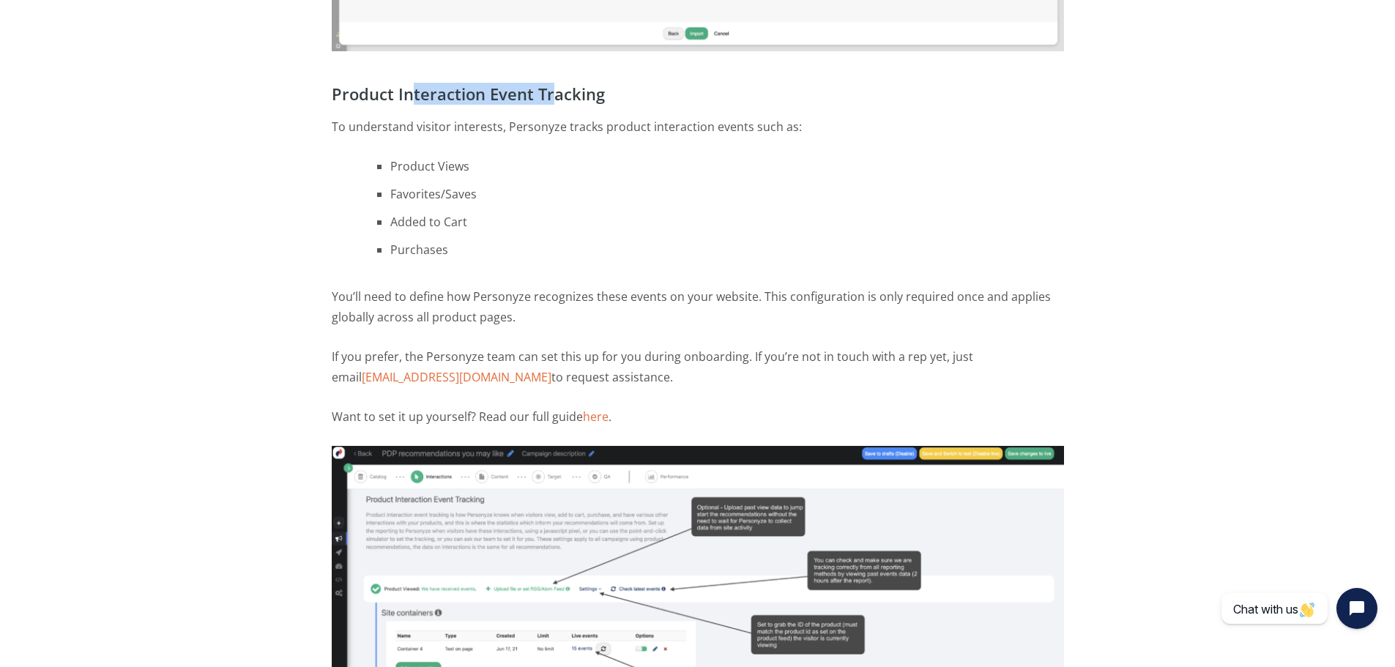
drag, startPoint x: 410, startPoint y: 97, endPoint x: 552, endPoint y: 87, distance: 142.5
click at [552, 87] on h4 "Product Interaction Event Tracking" at bounding box center [698, 94] width 733 height 16
drag, startPoint x: 357, startPoint y: 128, endPoint x: 552, endPoint y: 114, distance: 195.4
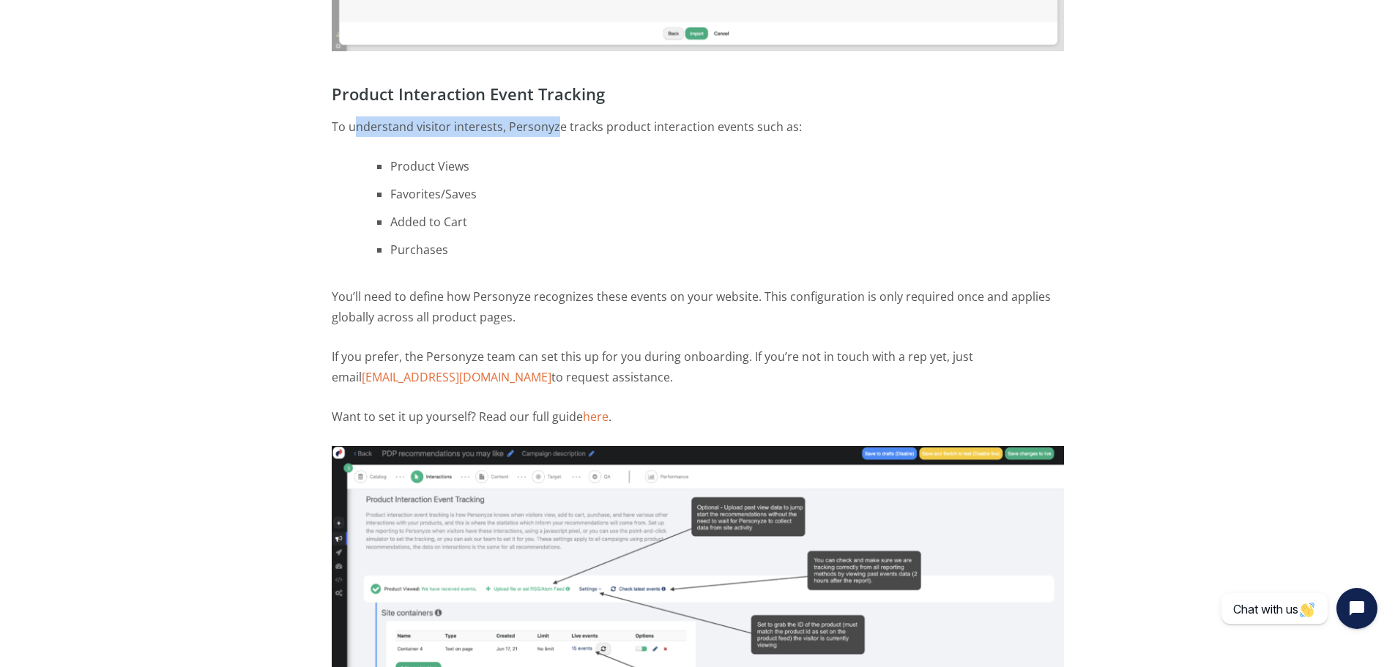
drag, startPoint x: 509, startPoint y: 125, endPoint x: 751, endPoint y: 127, distance: 241.7
click at [751, 127] on p "To understand visitor interests, Personyze tracks product interaction events su…" at bounding box center [698, 136] width 733 height 40
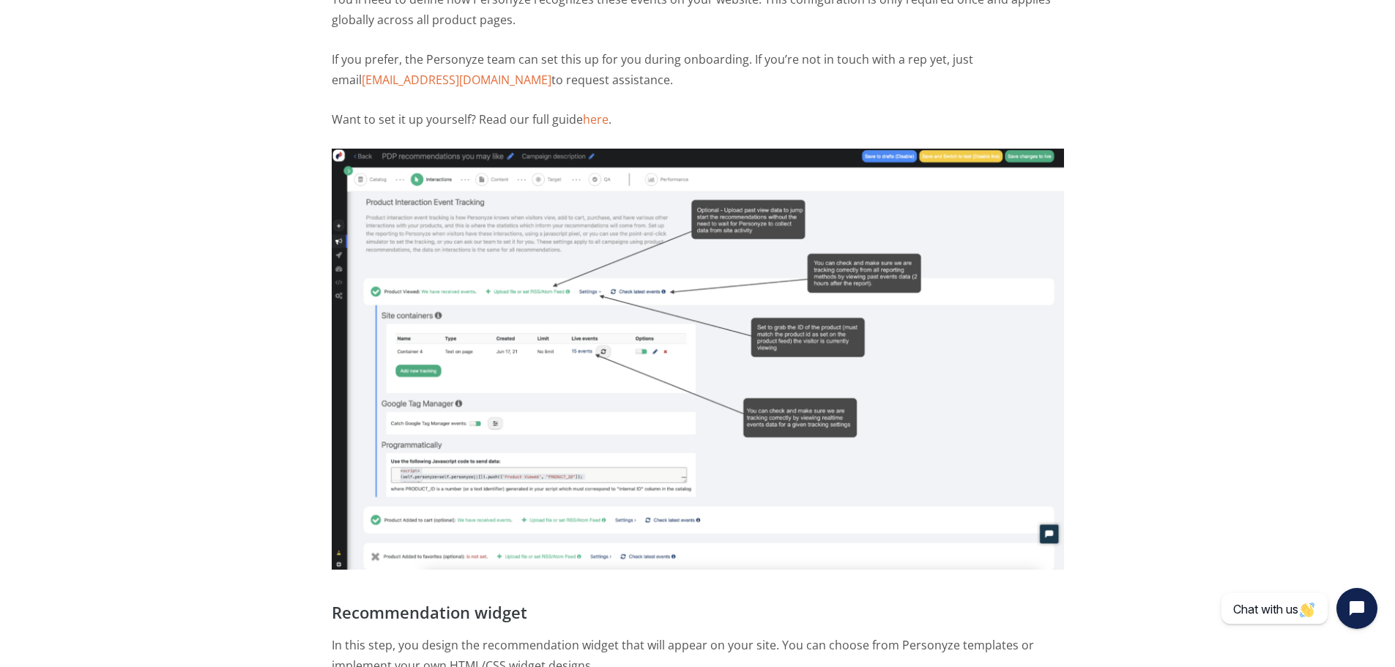
scroll to position [3443, 0]
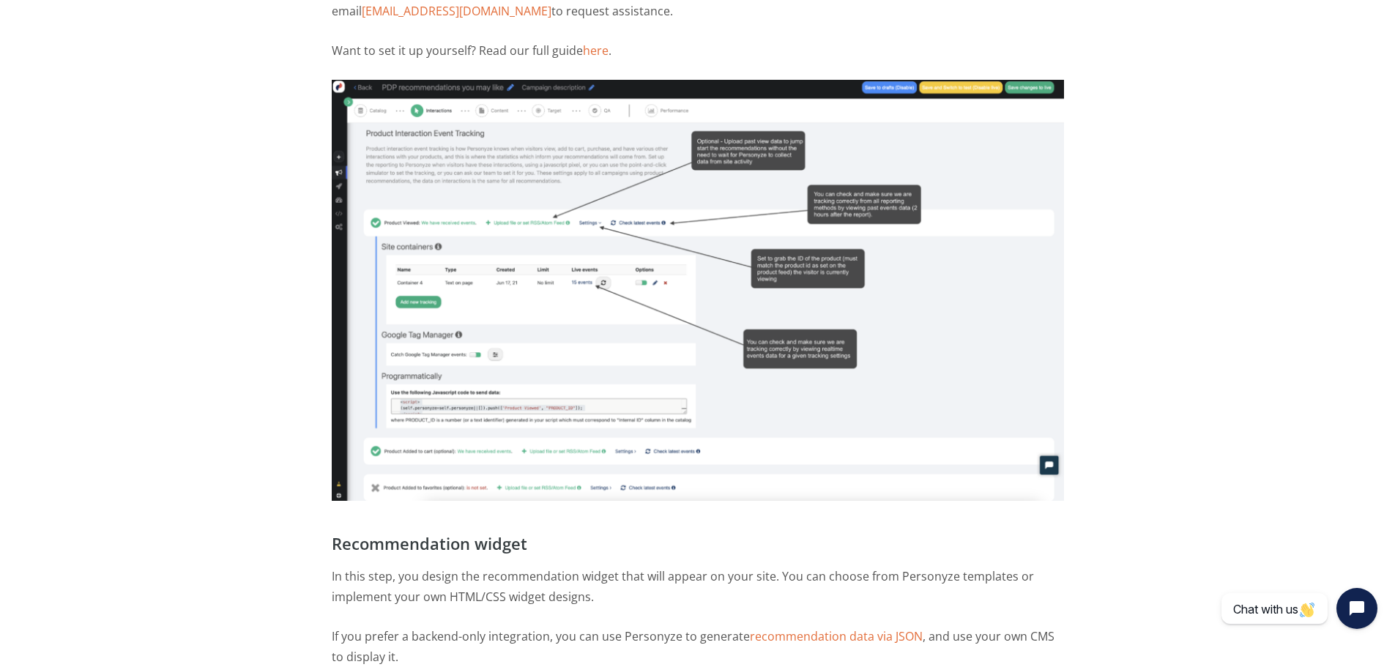
click at [483, 201] on img at bounding box center [698, 291] width 733 height 422
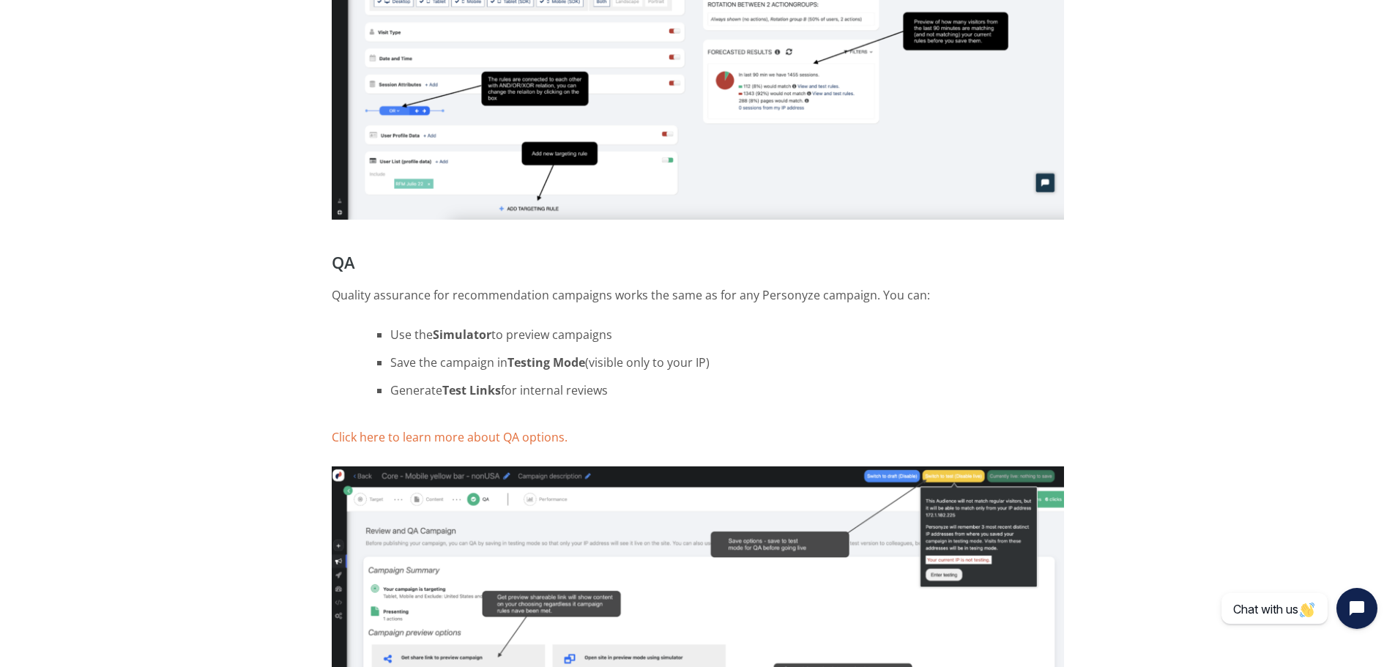
scroll to position [6886, 0]
